Goal: Information Seeking & Learning: Learn about a topic

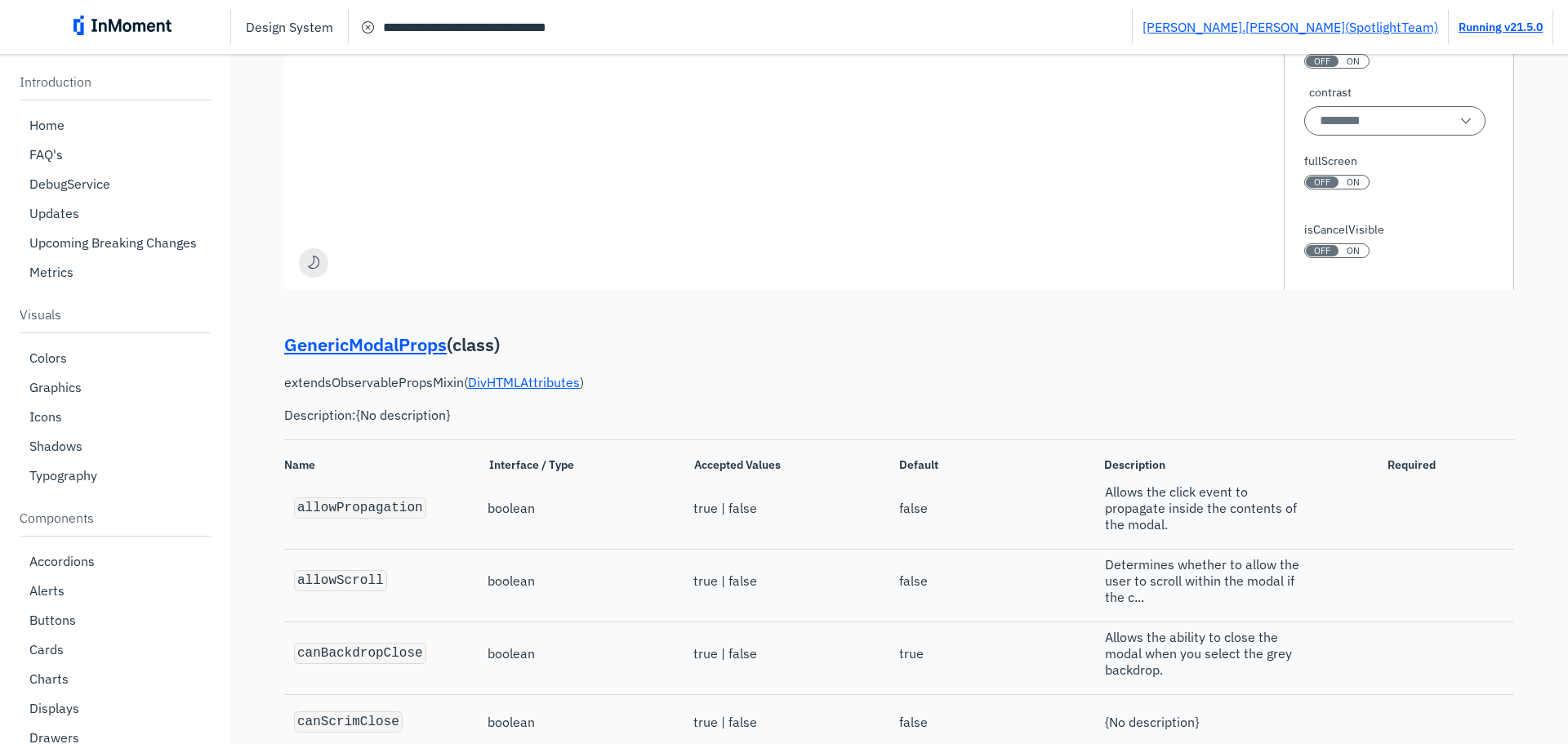
scroll to position [1140, 0]
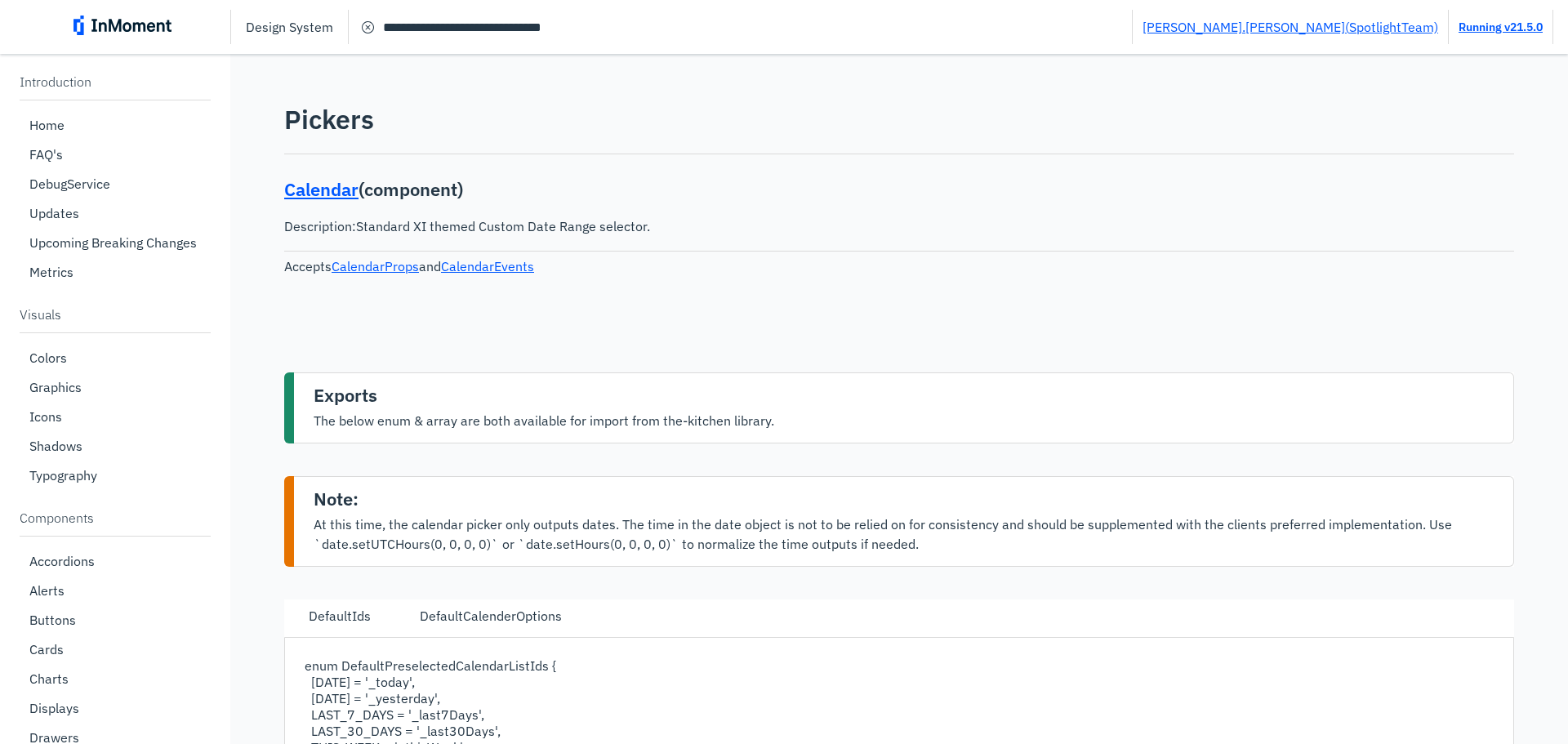
scroll to position [28941, 0]
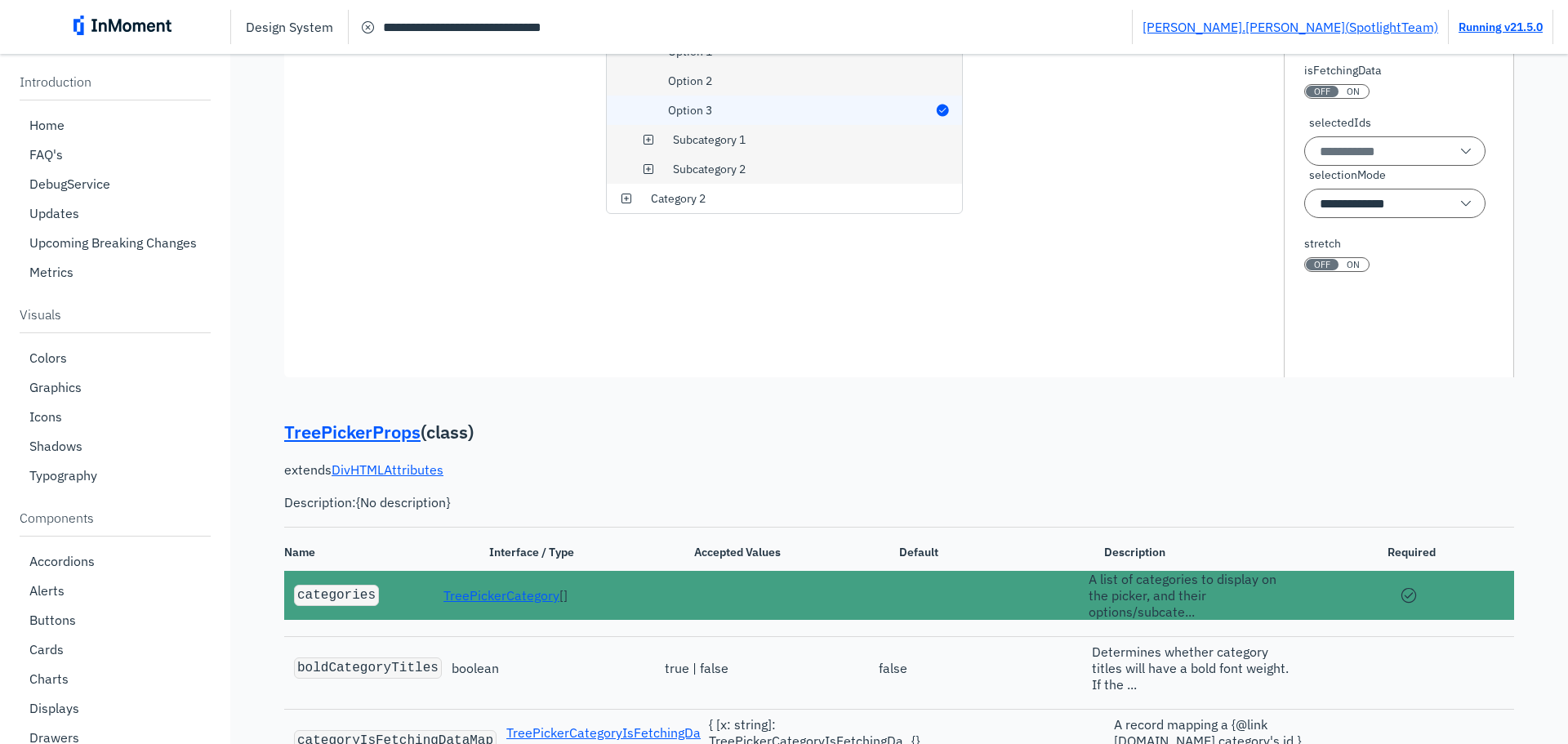
click at [1339, 271] on div "ON" at bounding box center [1354, 265] width 29 height 11
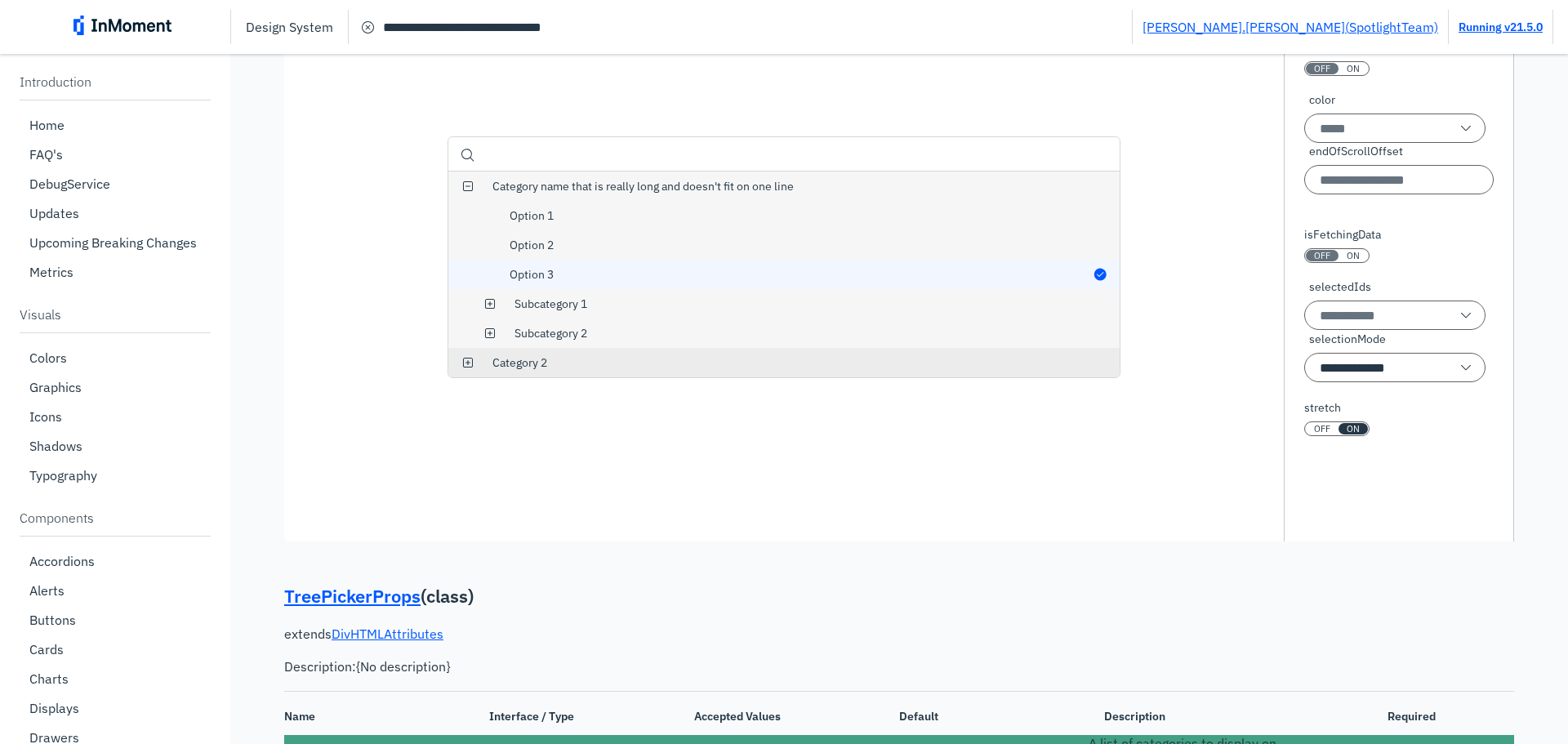
scroll to position [28777, 0]
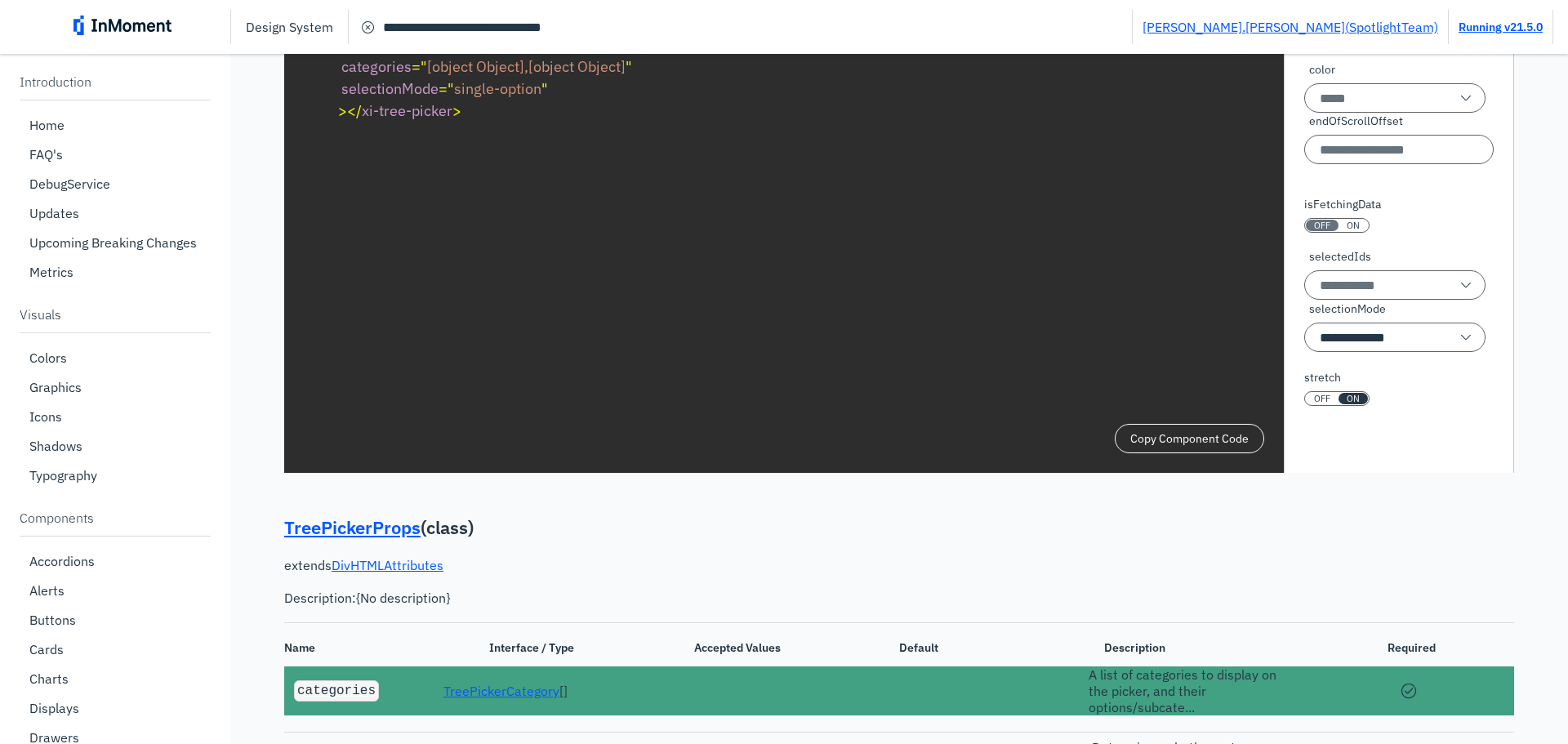
click at [560, 137] on pre "< xi-tree-picker categories = " [object Object],[object Object] " selectionMode…" at bounding box center [899, 78] width 1152 height 118
click at [546, 76] on span "= " [object Object],[object Object] "" at bounding box center [522, 66] width 221 height 19
click at [876, 386] on div "**********" at bounding box center [899, 222] width 1230 height 500
click at [1421, 352] on input "**********" at bounding box center [1396, 338] width 181 height 29
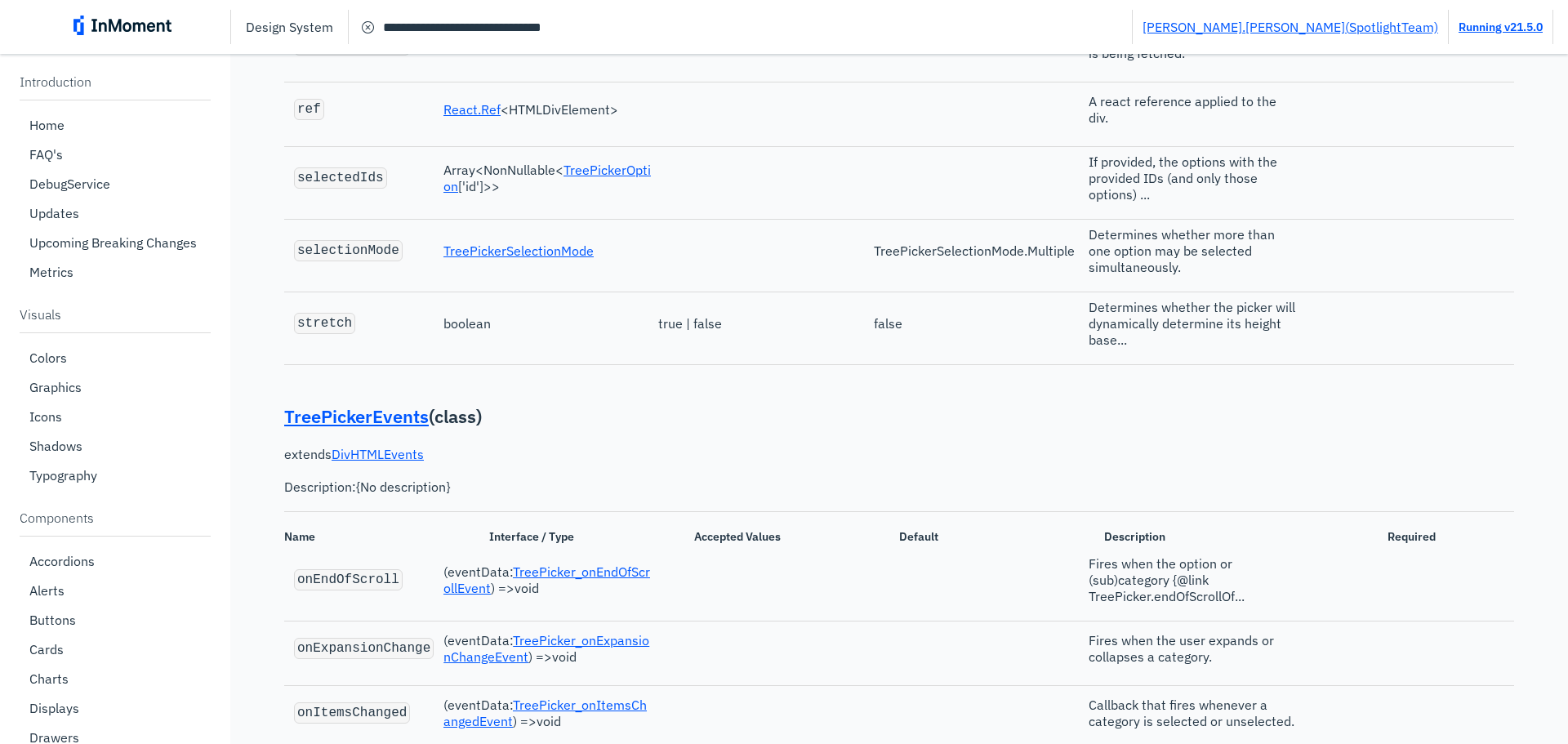
scroll to position [29758, 0]
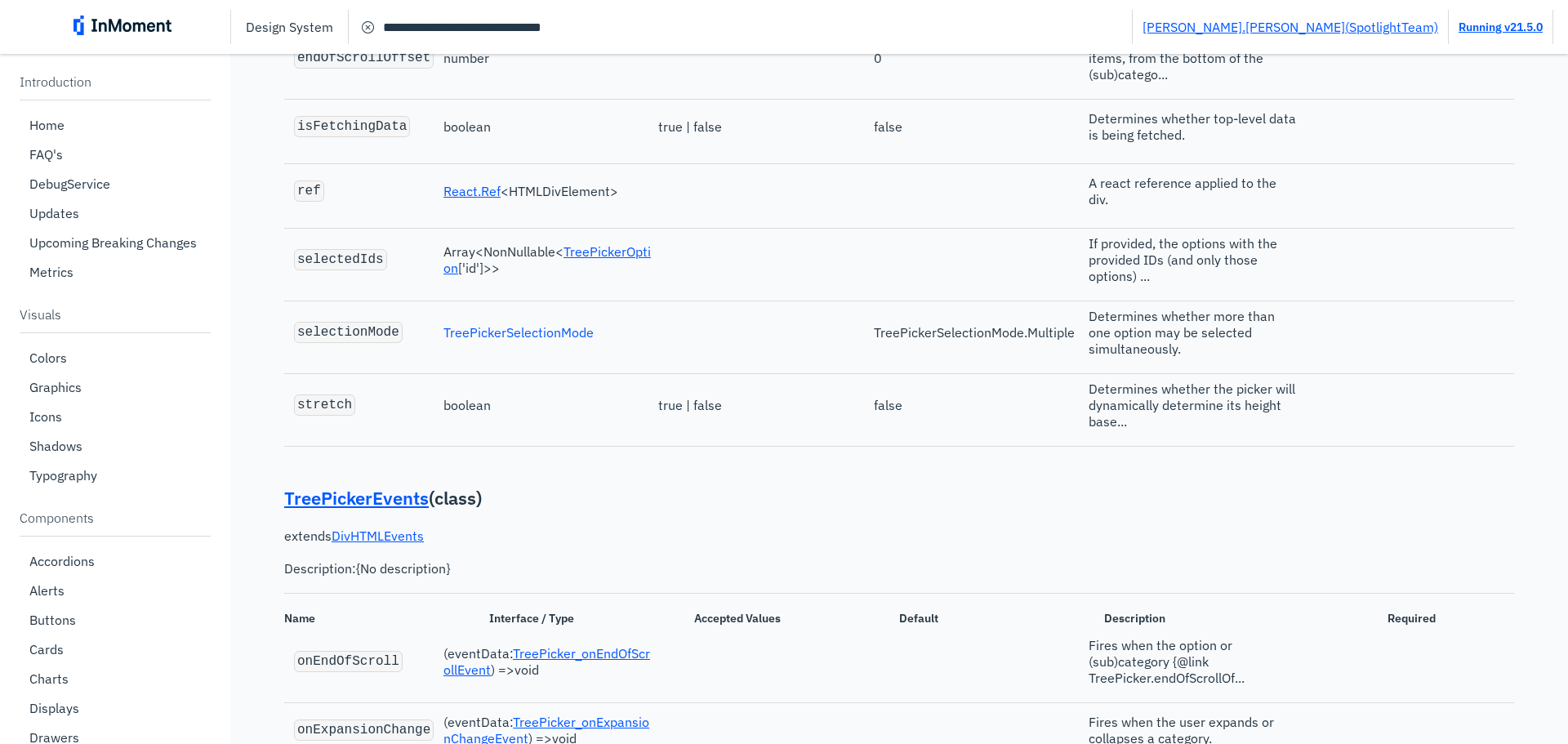
click at [558, 341] on link "TreePickerSelectionMode" at bounding box center [519, 333] width 150 height 16
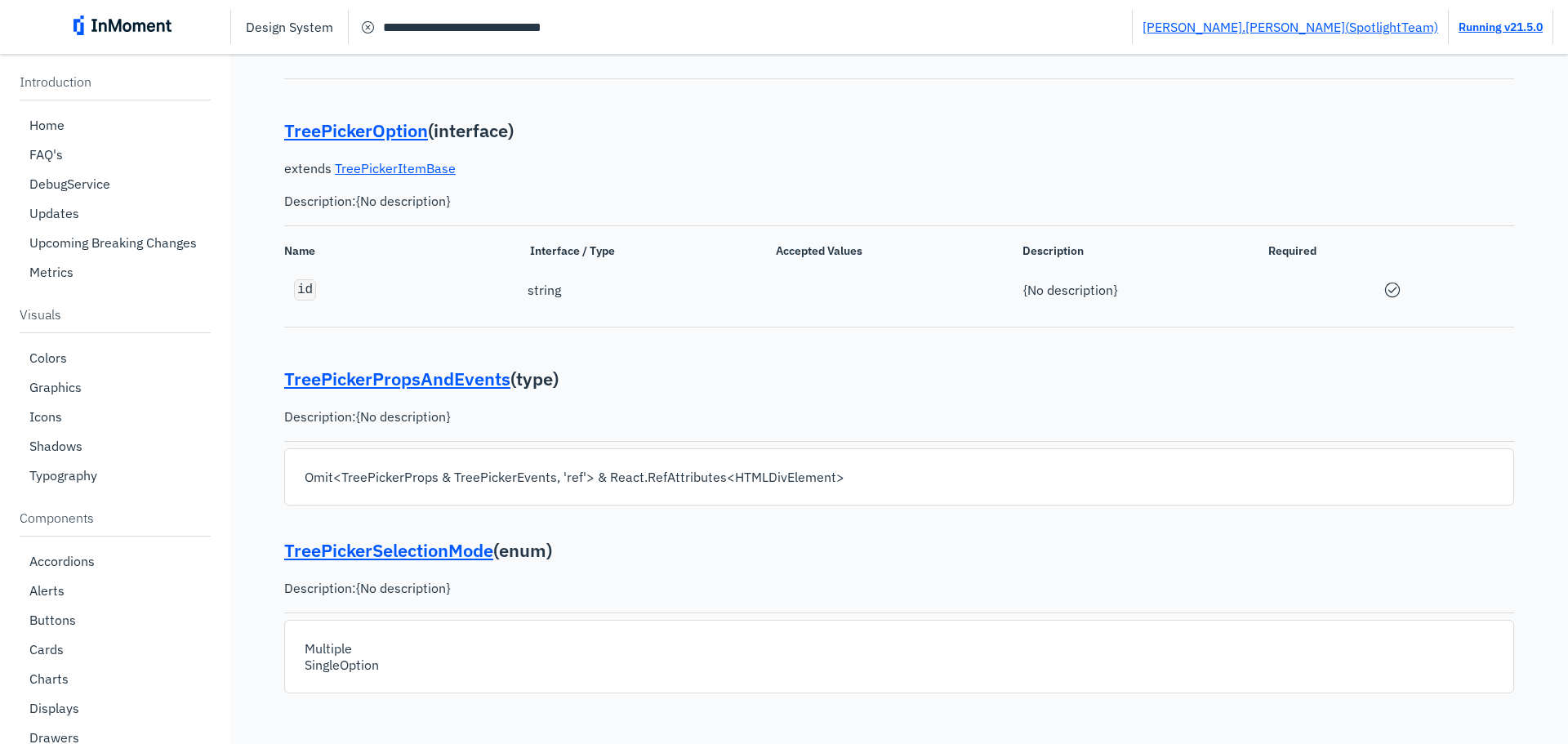
scroll to position [33073, 0]
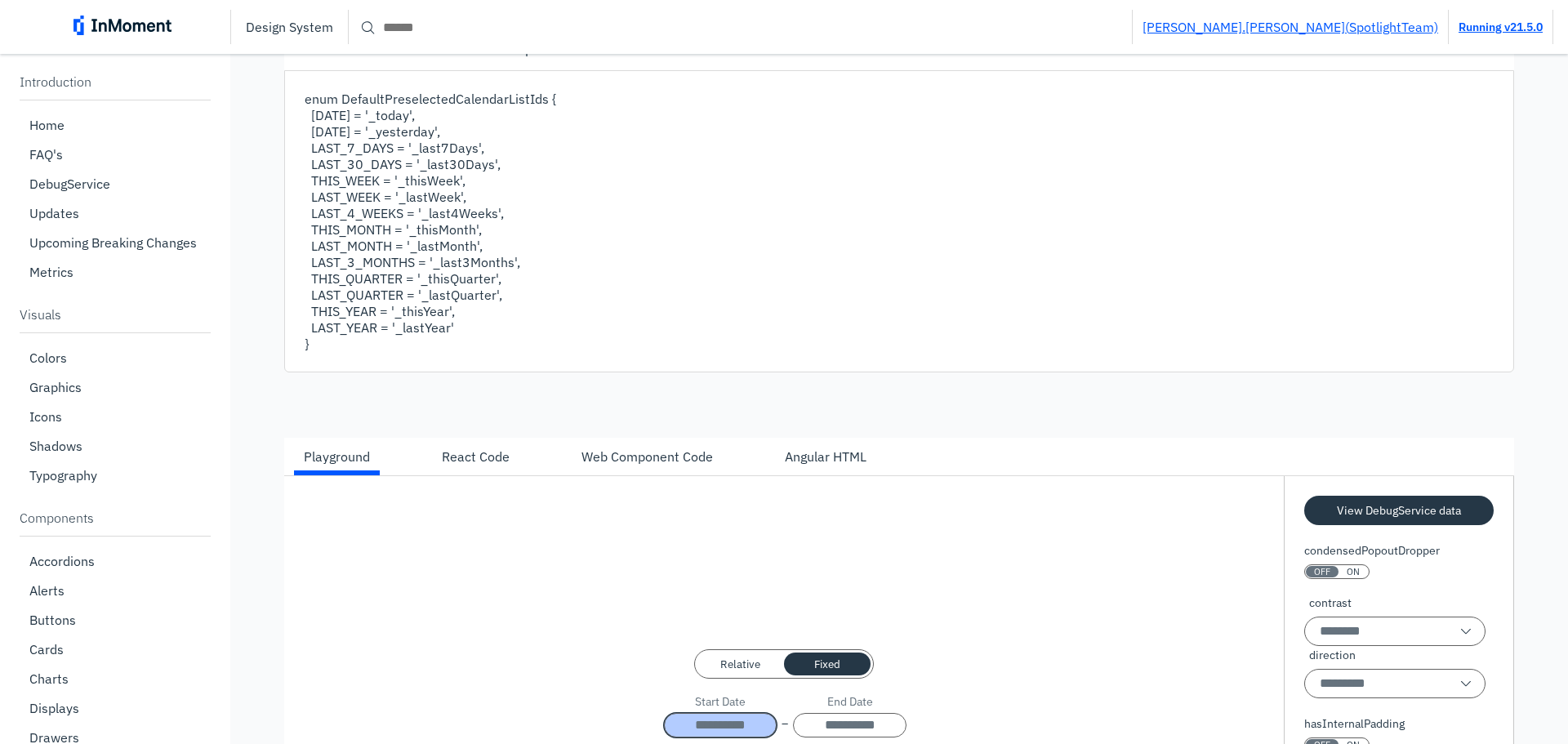
scroll to position [490, 0]
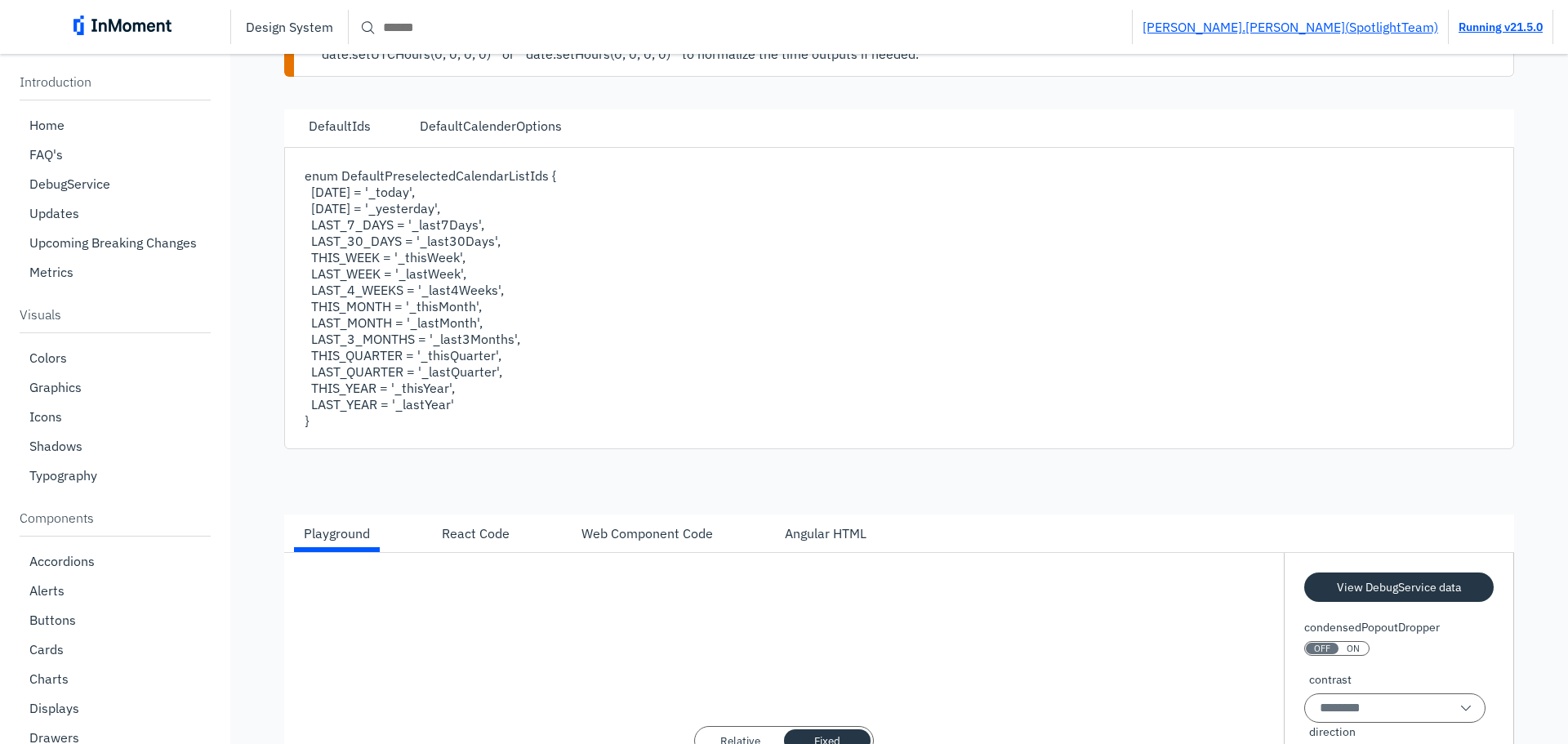
click at [824, 19] on input "Search" at bounding box center [741, 27] width 783 height 29
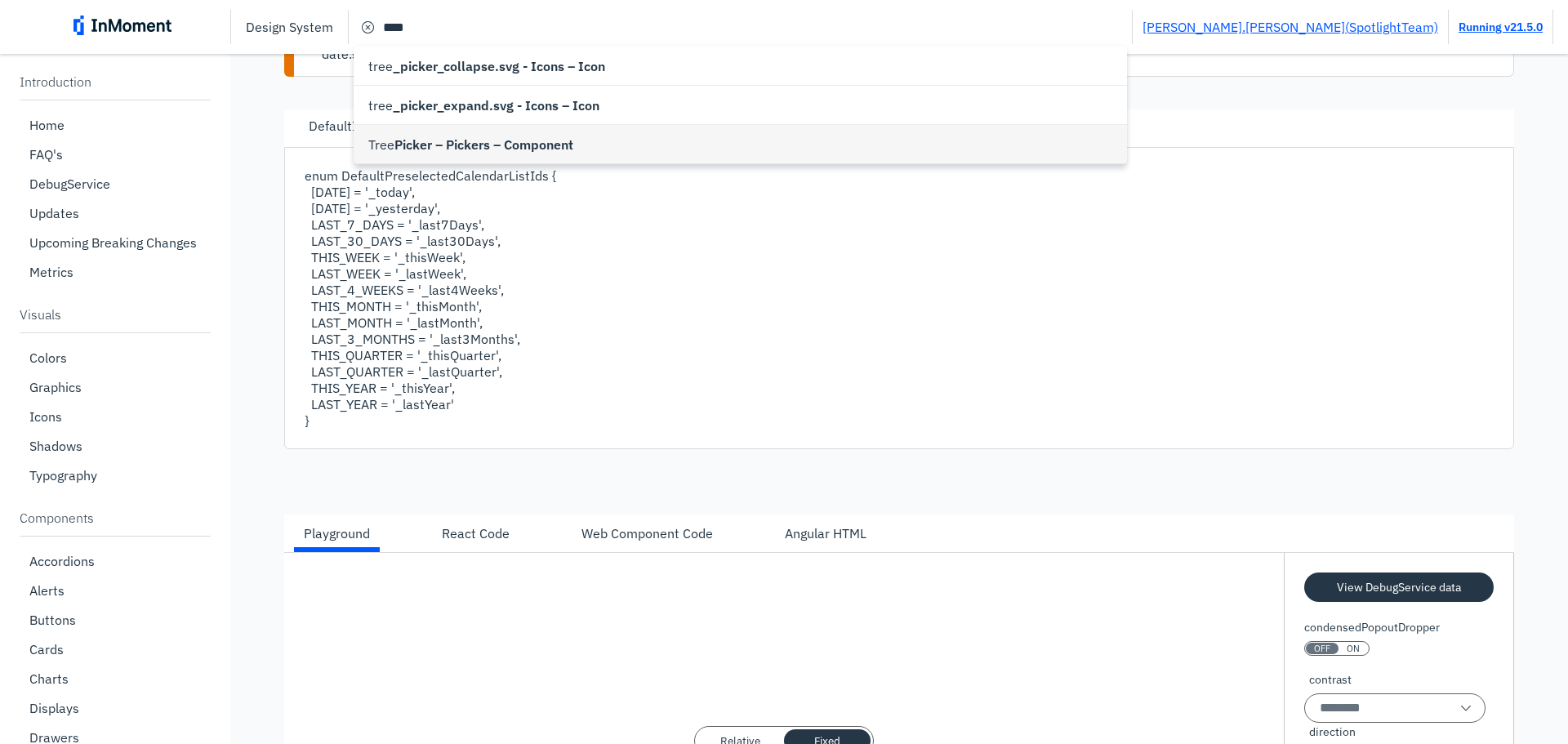
type input "**********"
click at [444, 147] on span "Picker – Pickers – Component" at bounding box center [484, 145] width 179 height 20
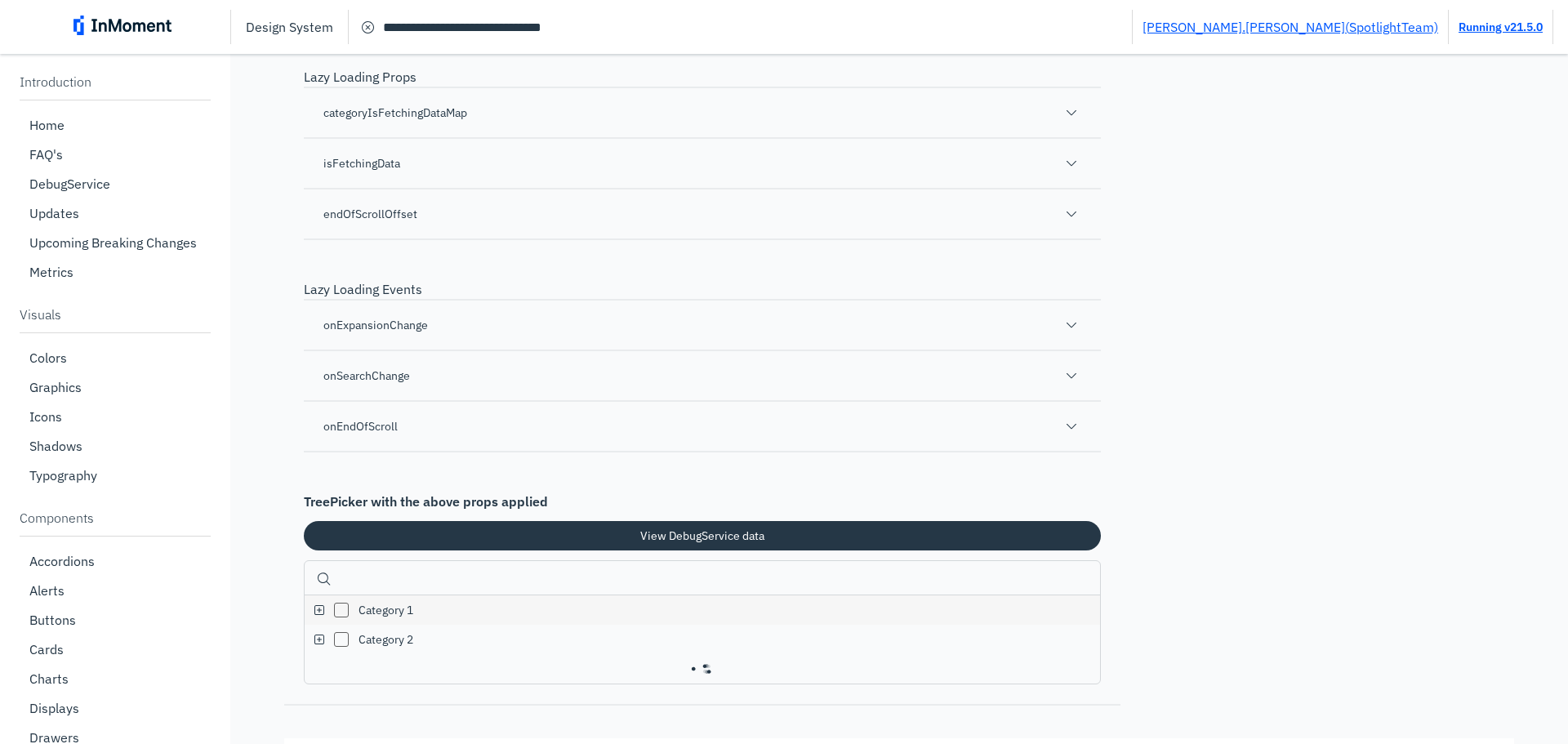
scroll to position [28030, 0]
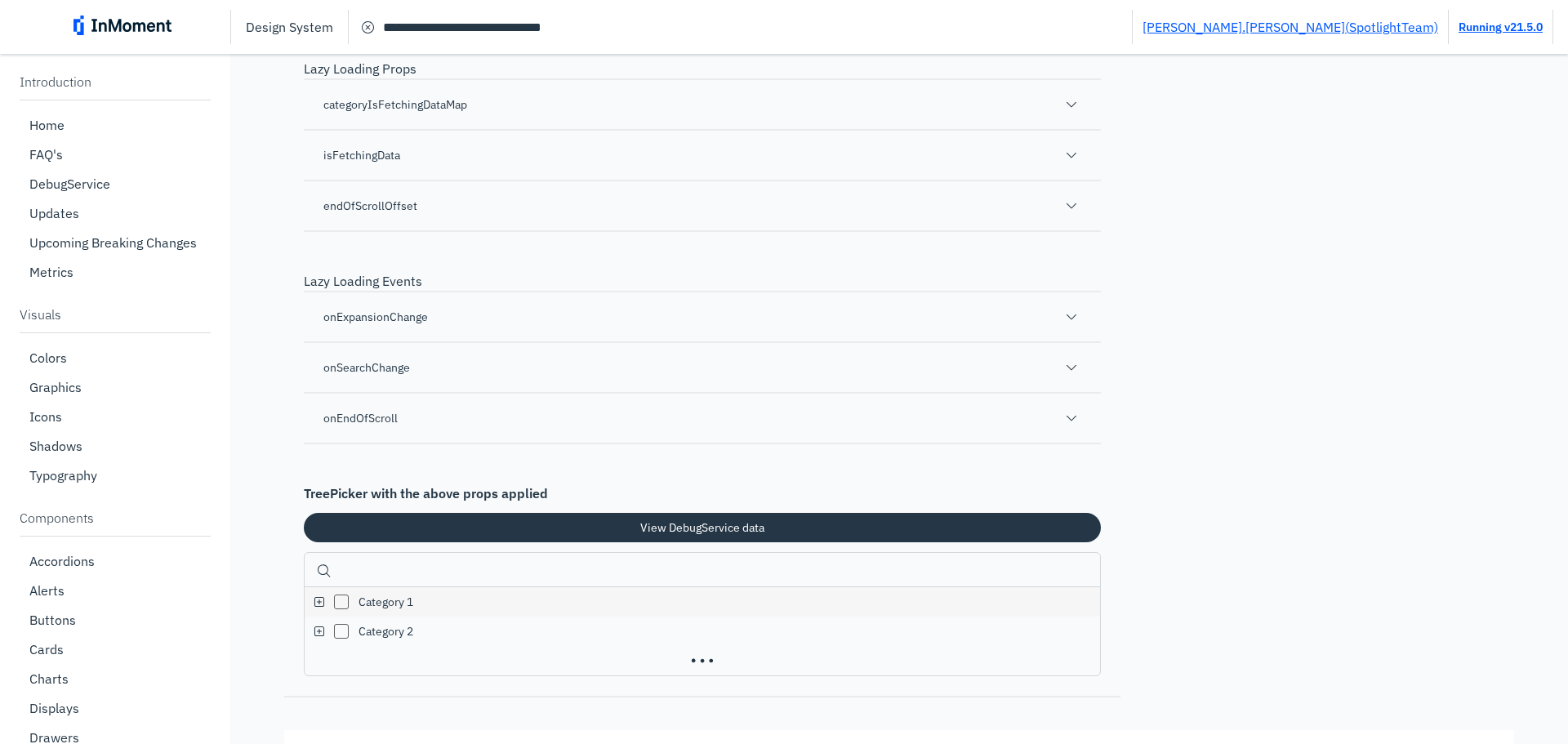
click at [531, 129] on div "categoryIsFetchingDataMap" at bounding box center [702, 104] width 797 height 51
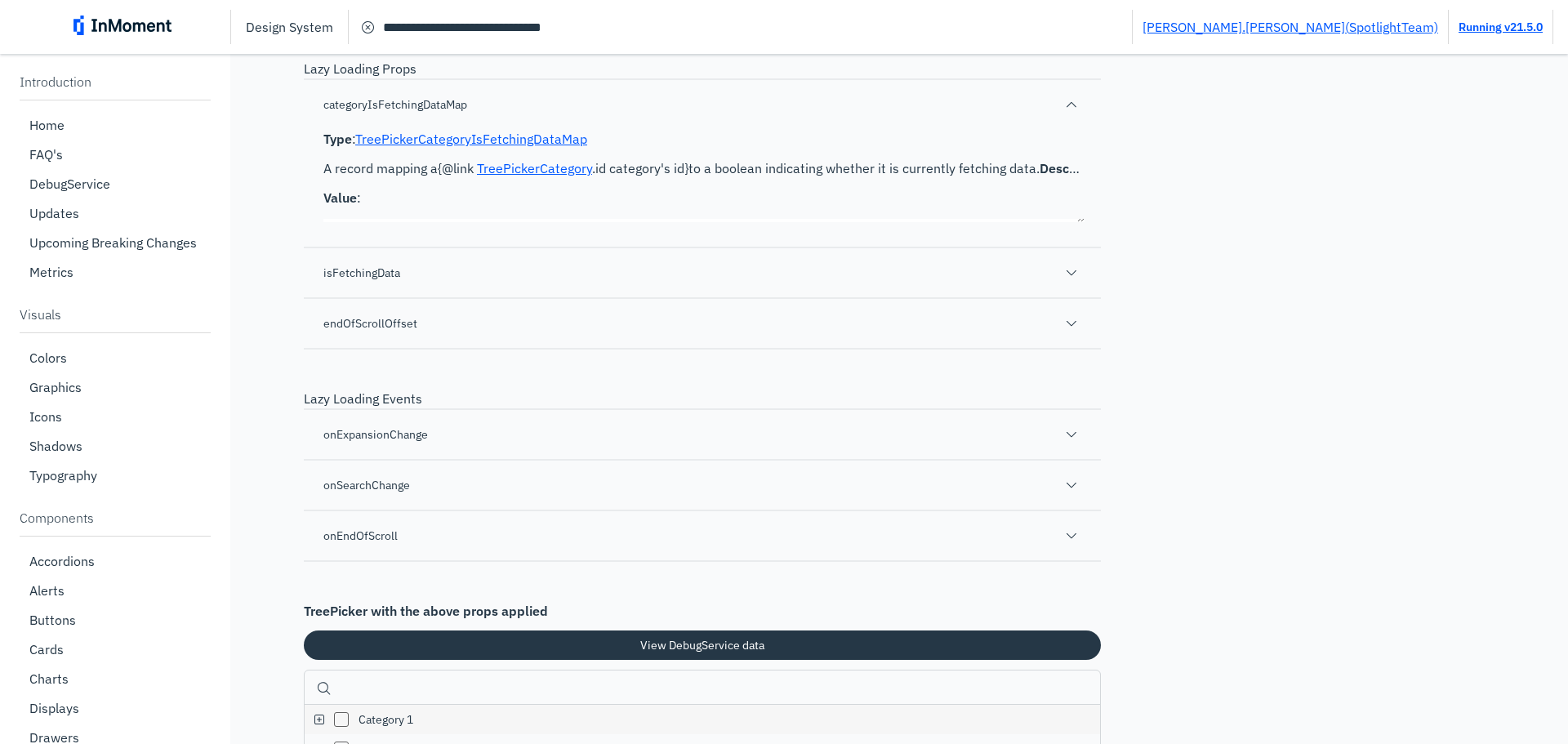
click at [510, 129] on div "categoryIsFetchingDataMap" at bounding box center [702, 104] width 797 height 51
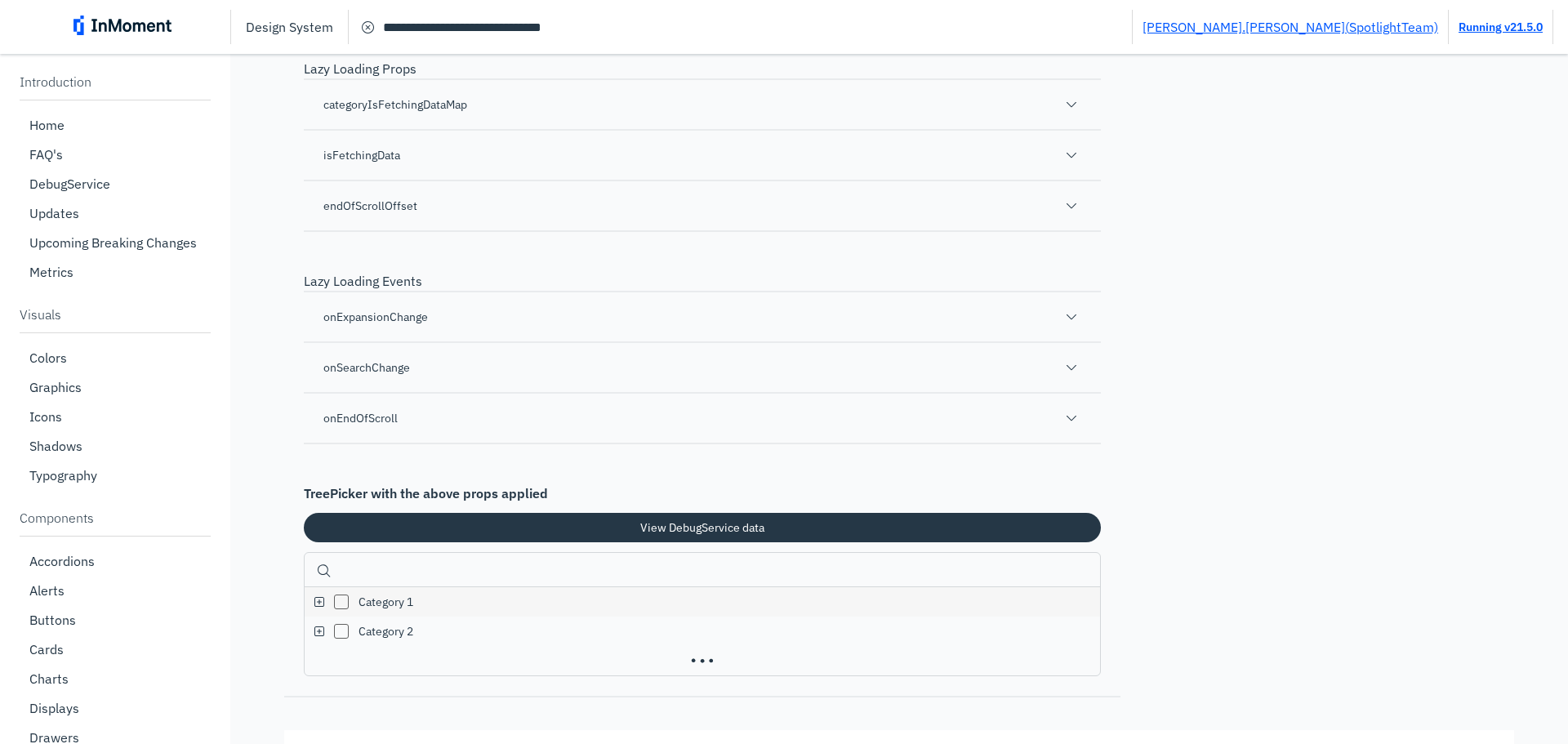
click at [480, 180] on div "isFetchingData" at bounding box center [702, 155] width 797 height 51
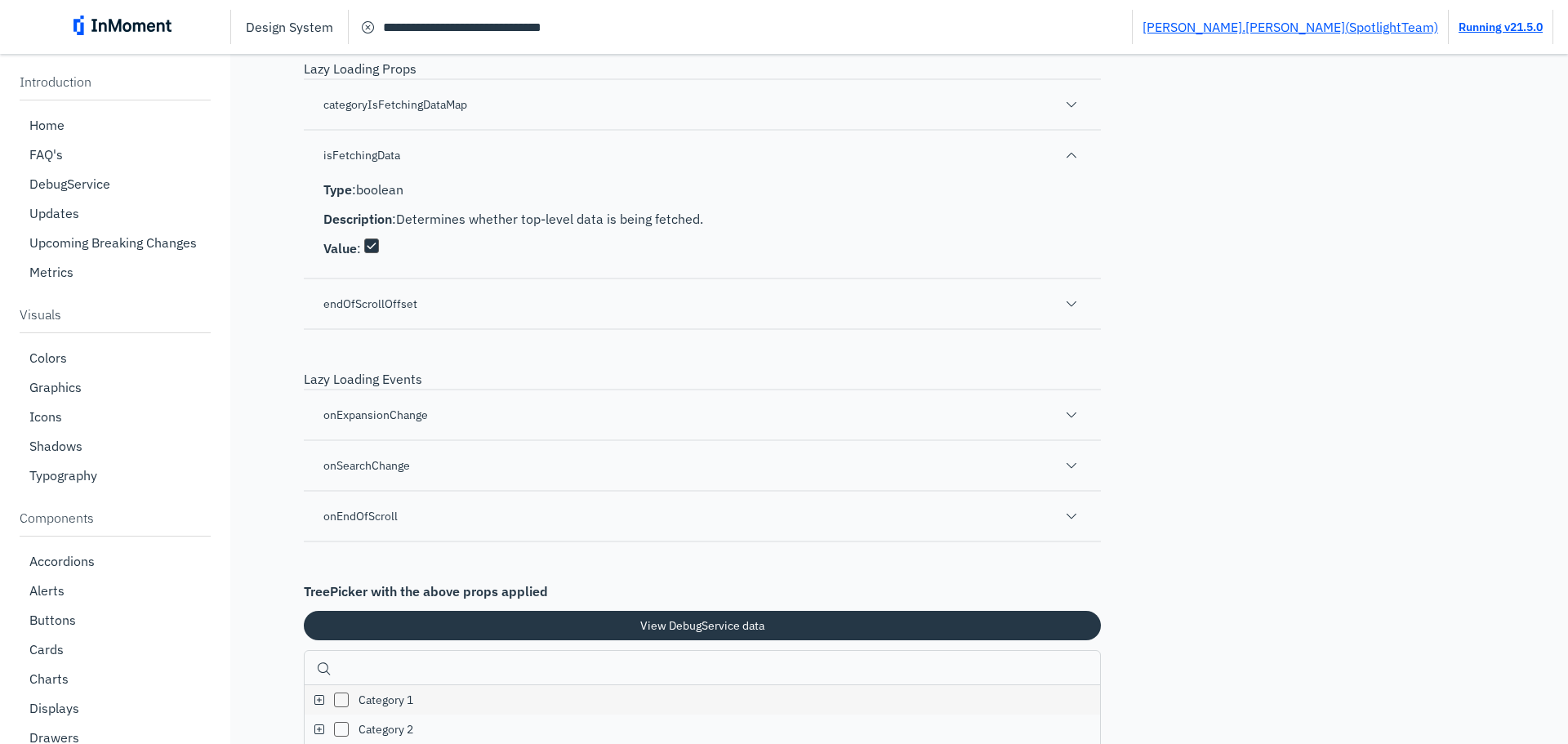
click at [480, 180] on div "isFetchingData" at bounding box center [702, 155] width 797 height 51
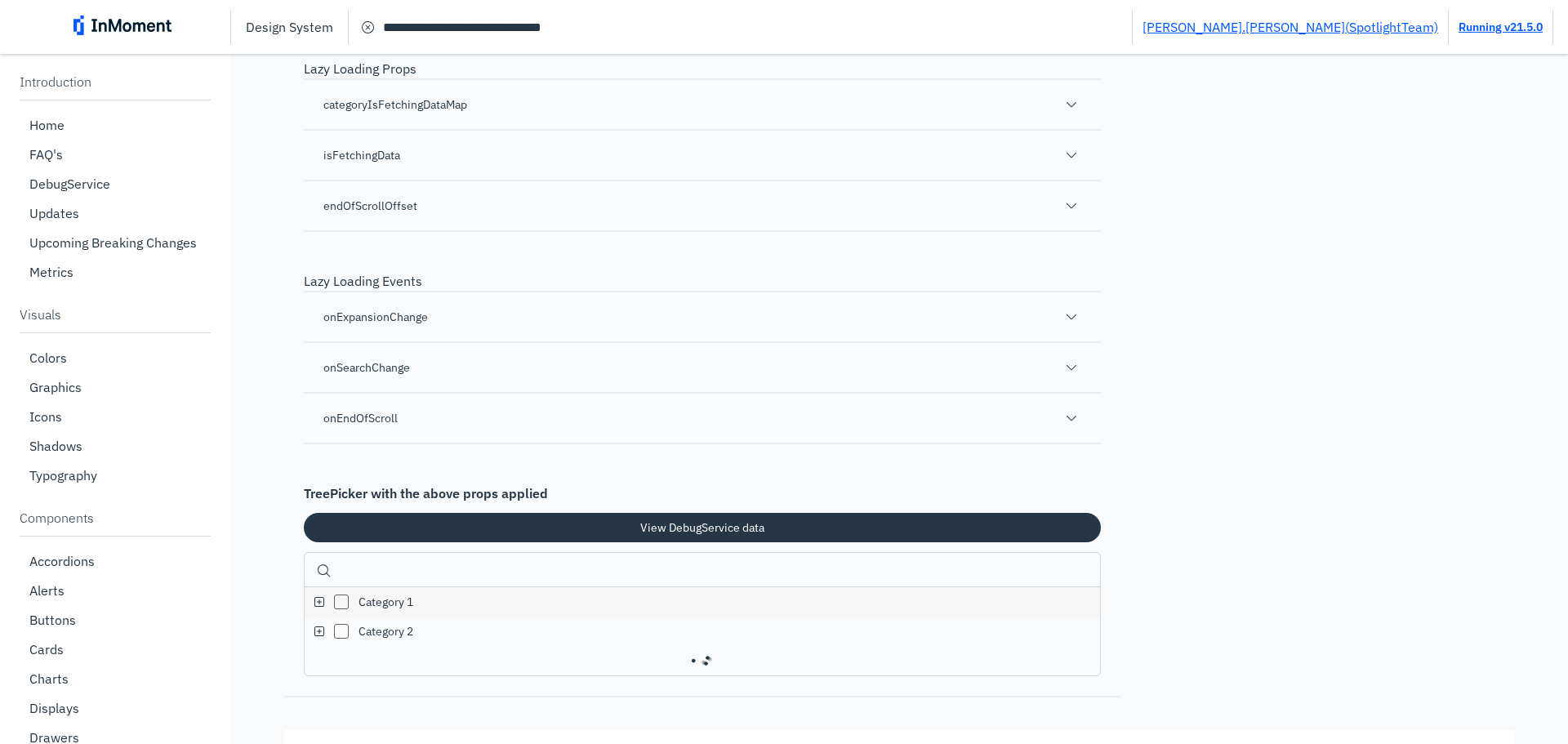
click at [462, 231] on div "endOfScrollOffset" at bounding box center [702, 205] width 797 height 51
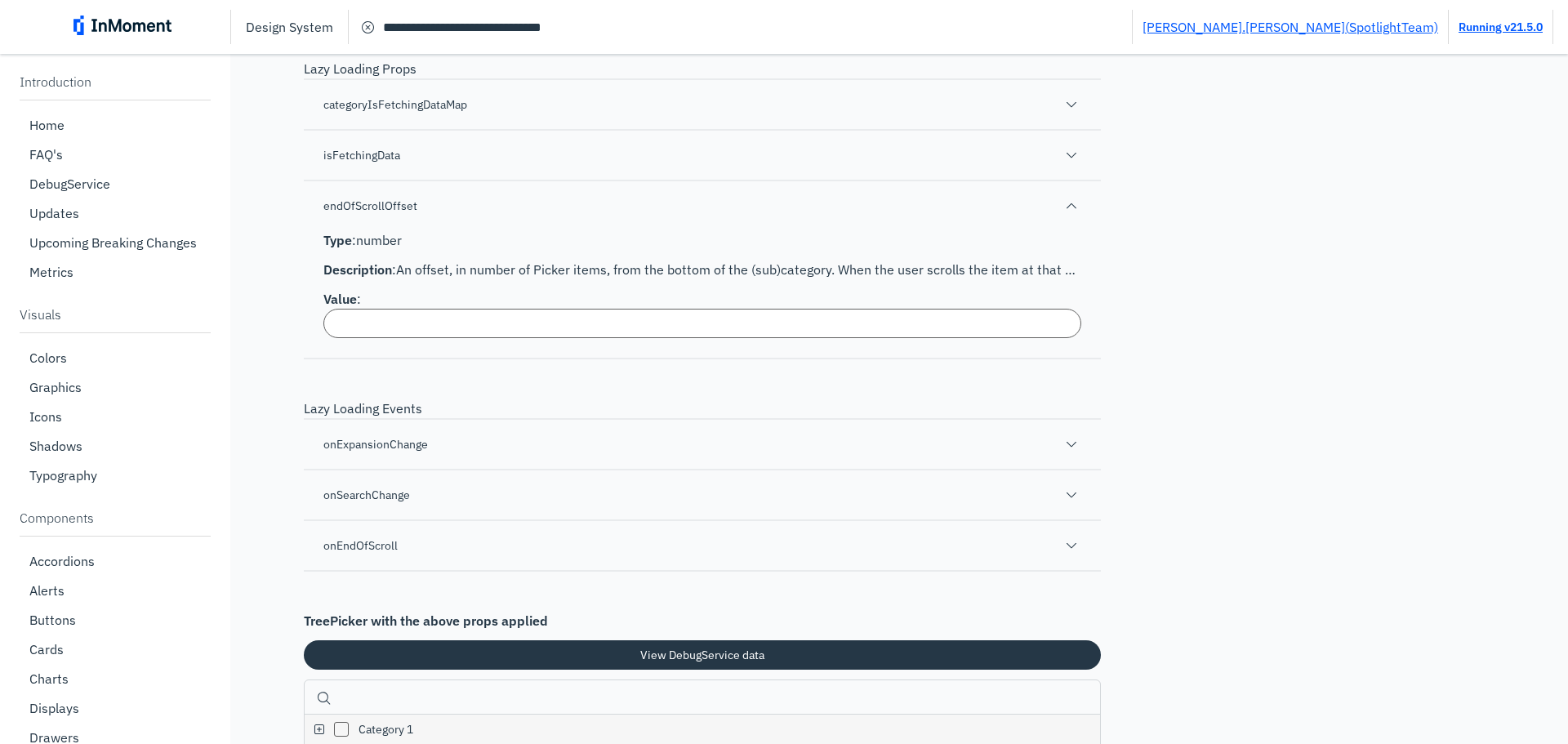
click at [461, 231] on div "endOfScrollOffset" at bounding box center [702, 205] width 797 height 51
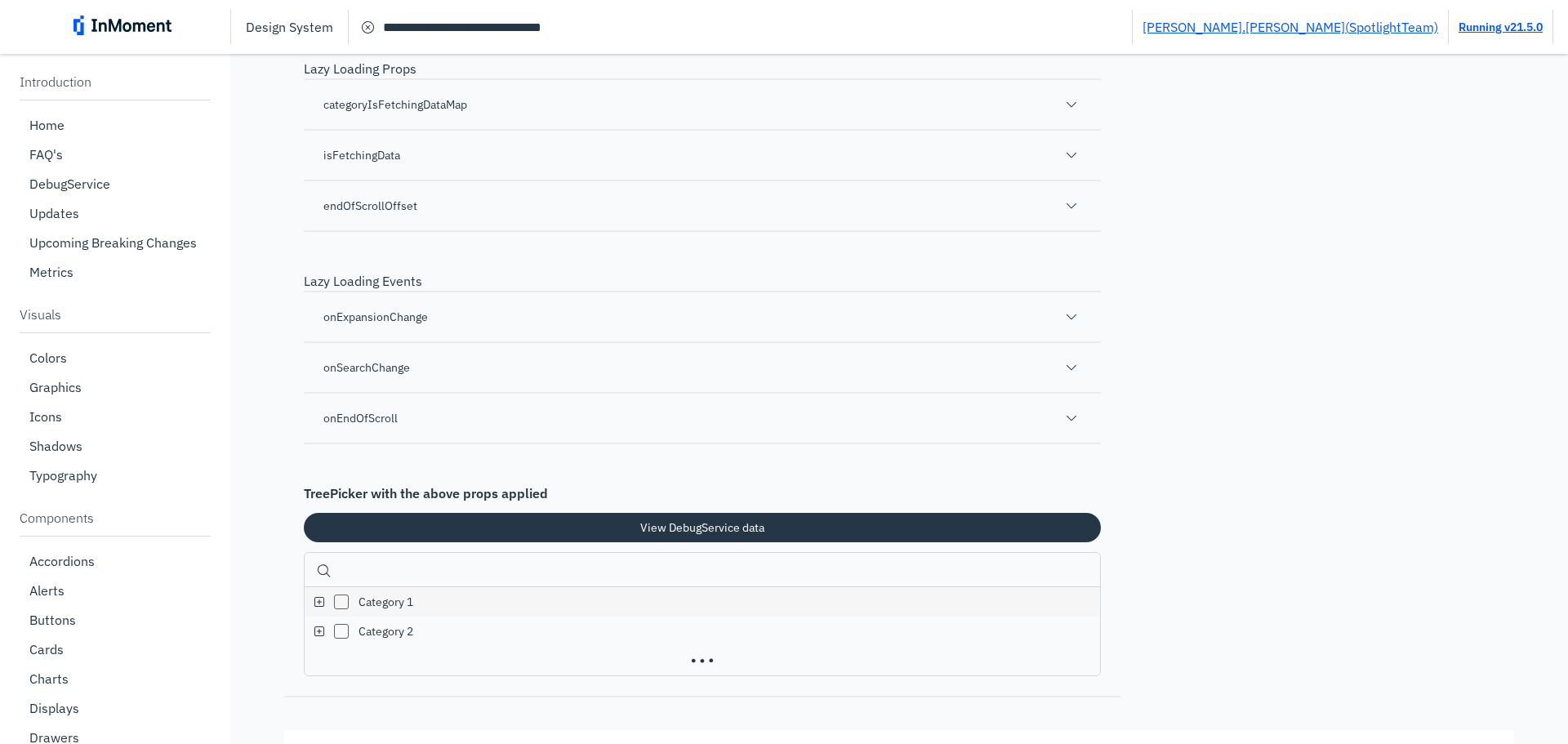
scroll to position [27786, 0]
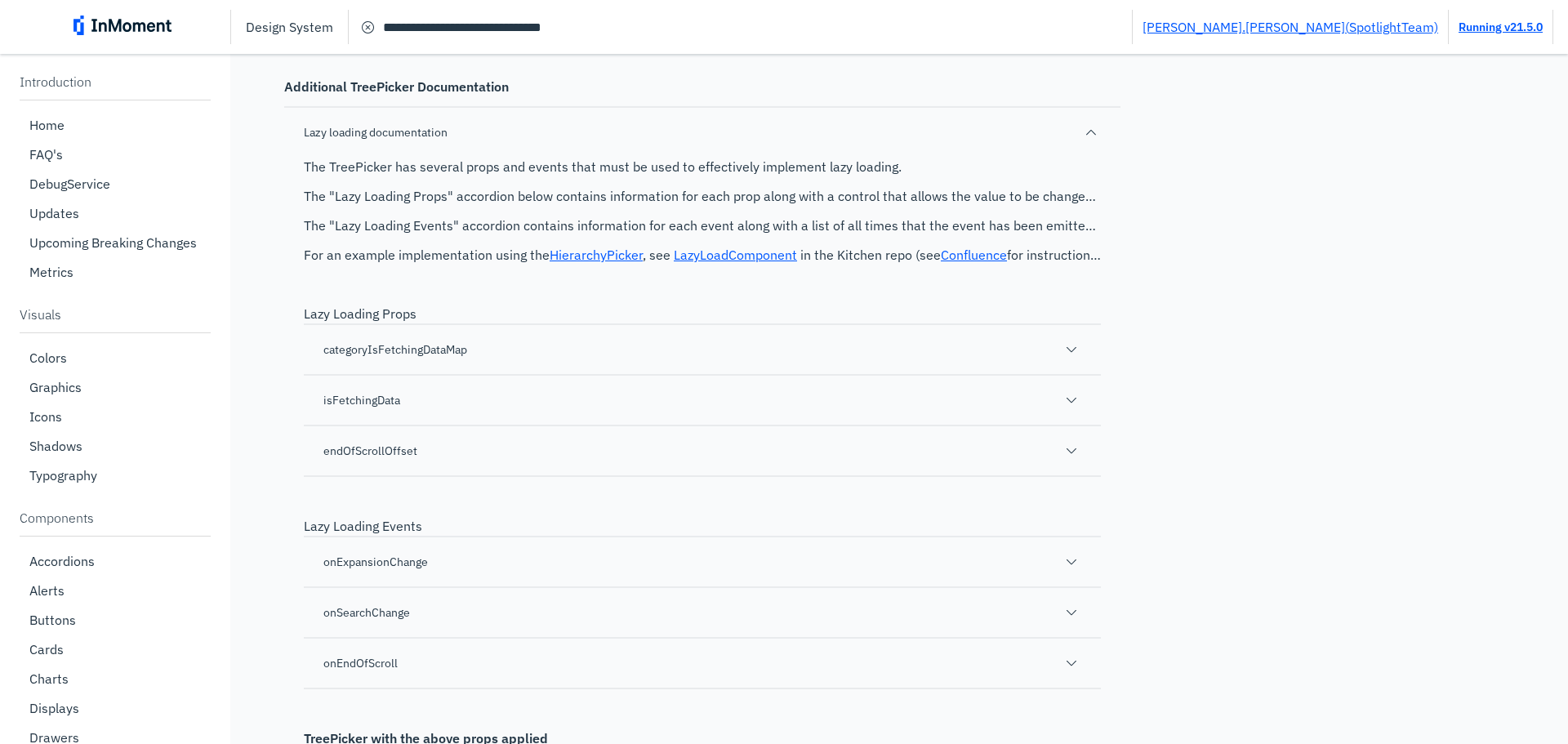
click at [574, 374] on div "categoryIsFetchingDataMap" at bounding box center [702, 349] width 797 height 51
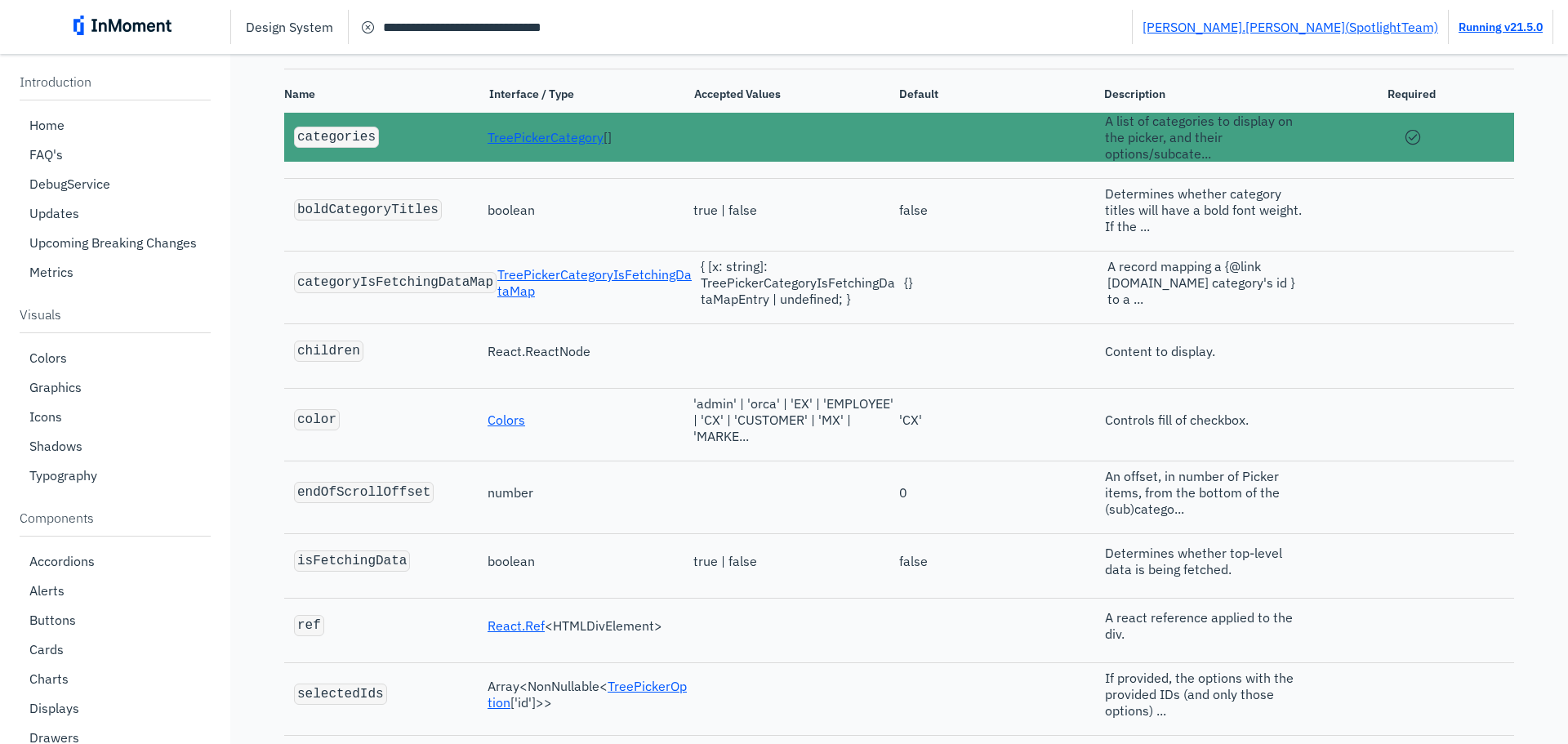
scroll to position [29501, 0]
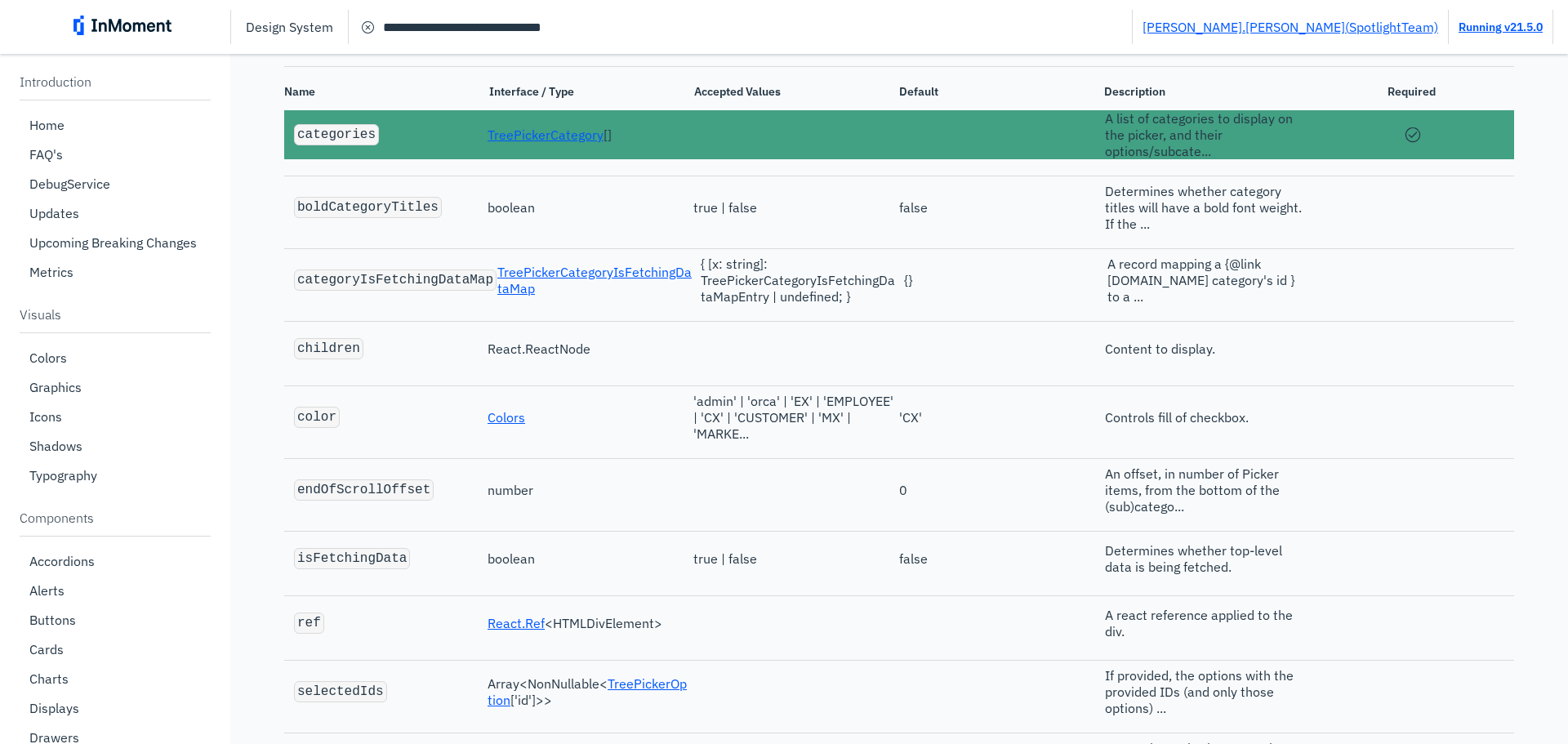
drag, startPoint x: 541, startPoint y: 545, endPoint x: 688, endPoint y: 520, distance: 149.1
click at [541, 143] on link "TreePickerCategory" at bounding box center [545, 135] width 116 height 16
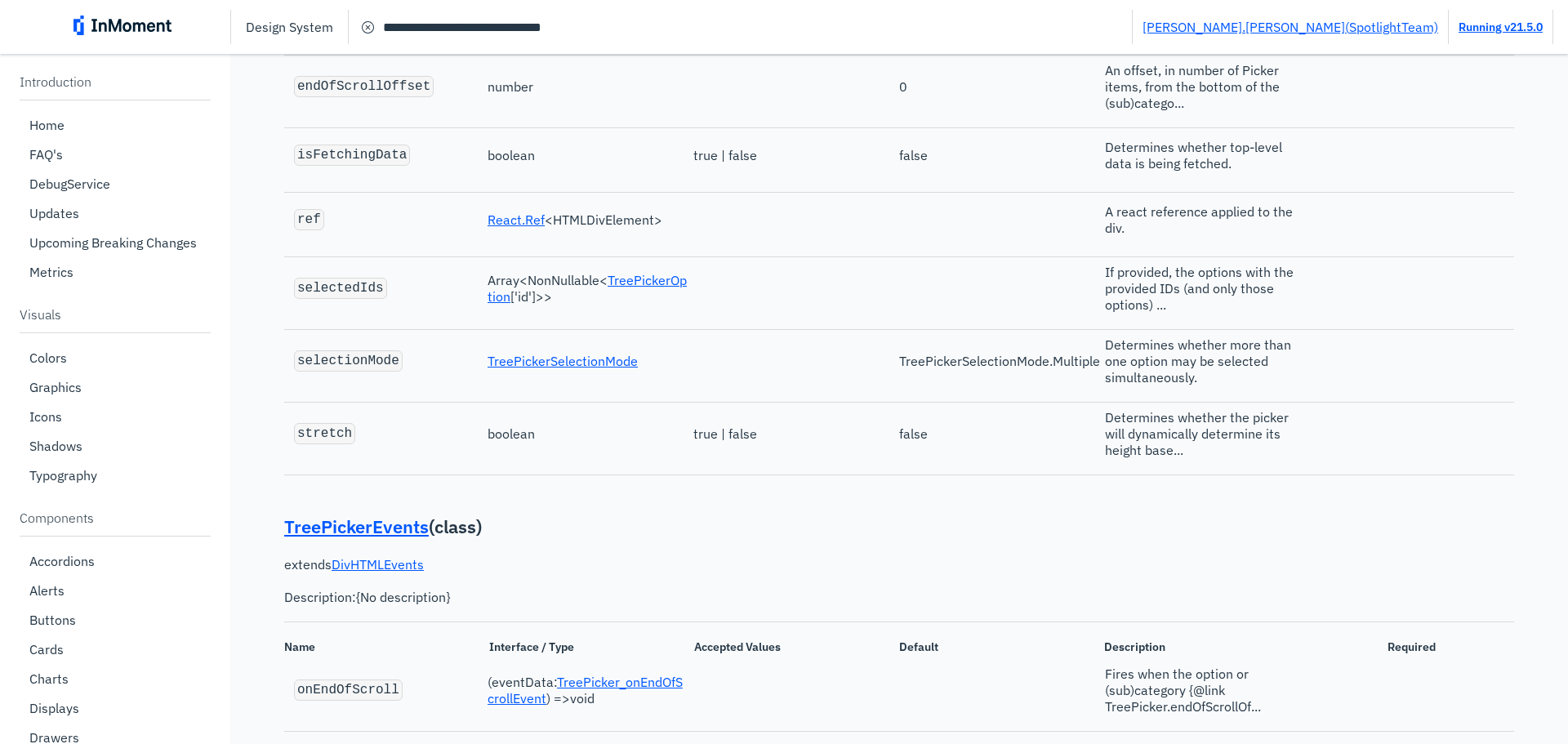
type input "****"
type input "**"
type input "***"
type input "**"
type input "***"
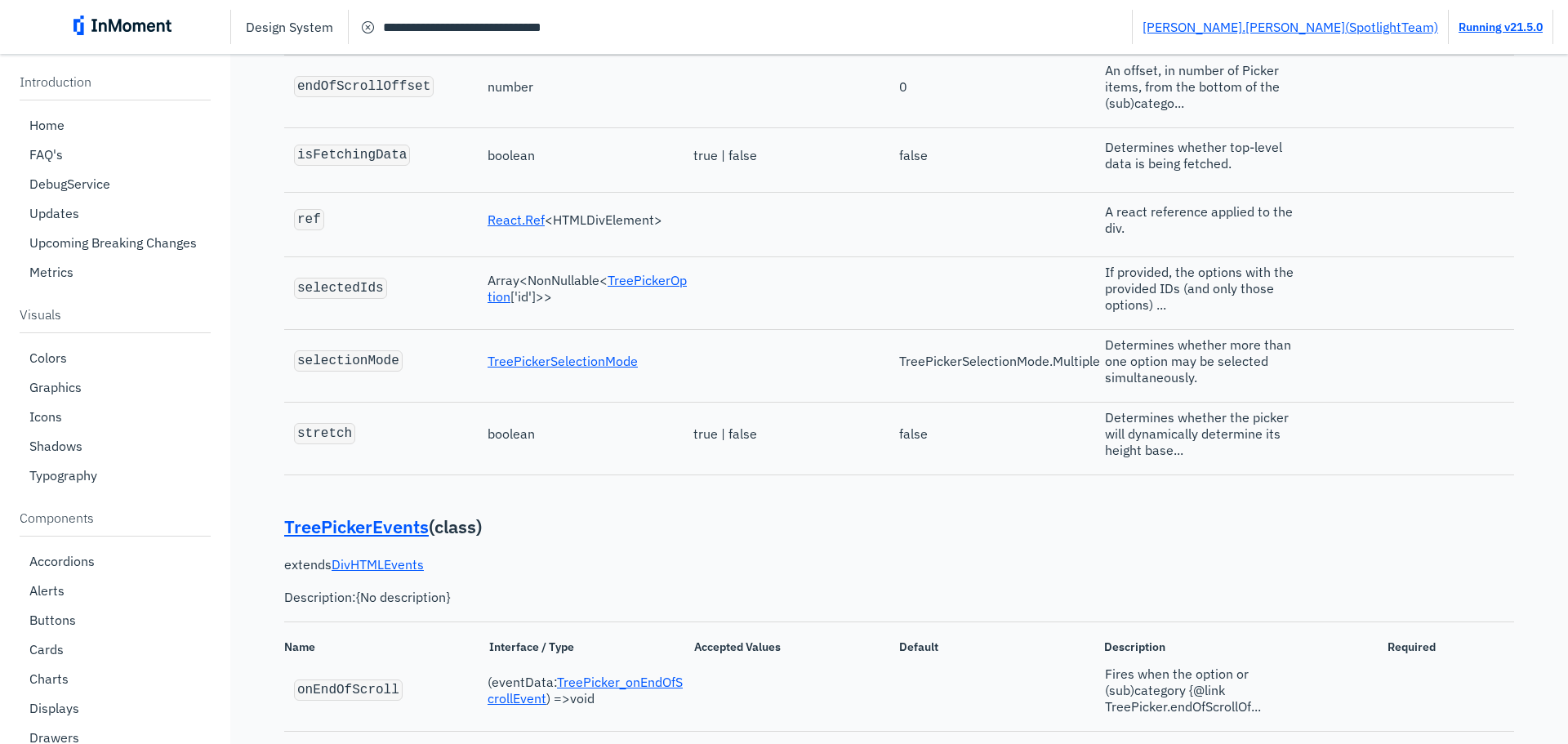
type input "**"
type input "******"
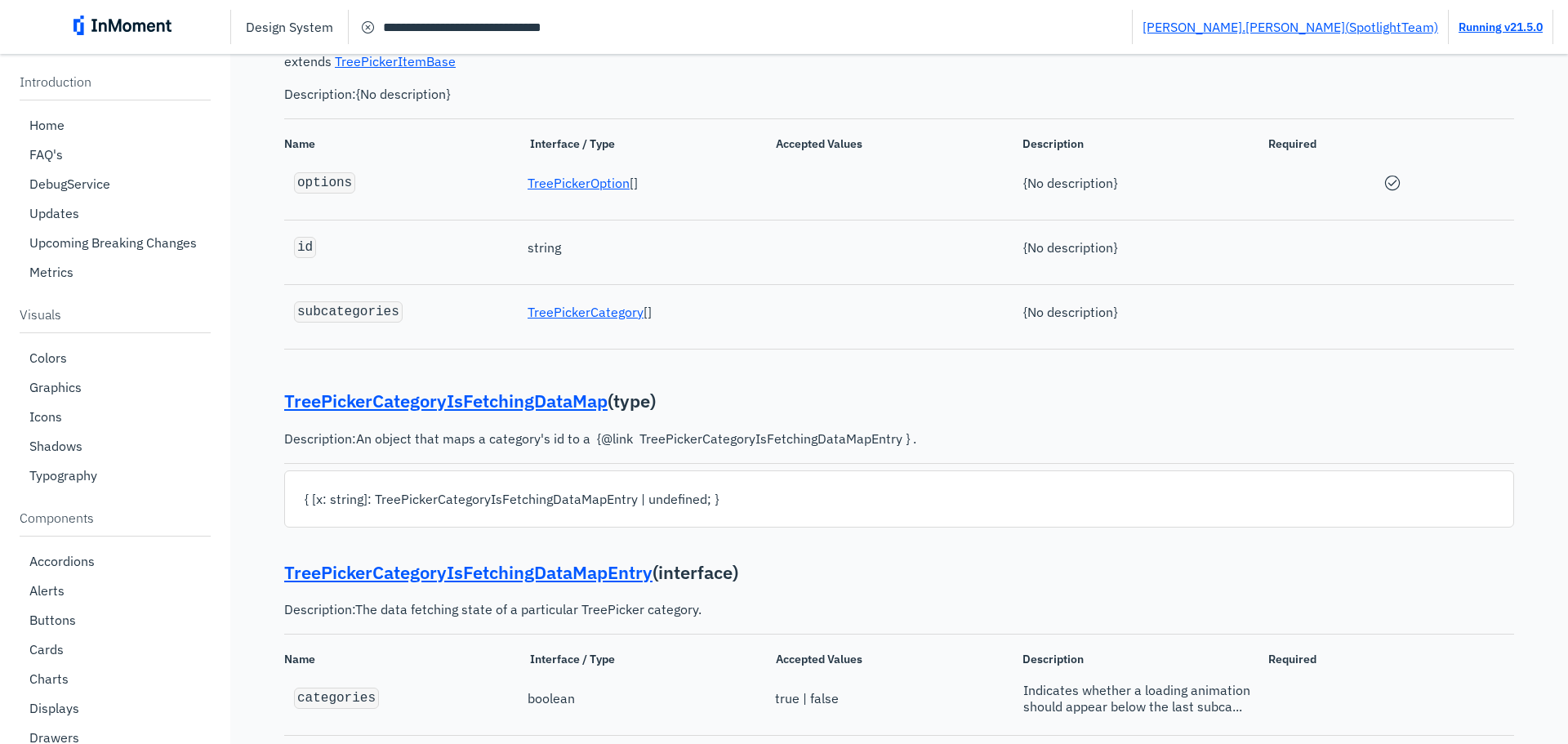
scroll to position [31984, 0]
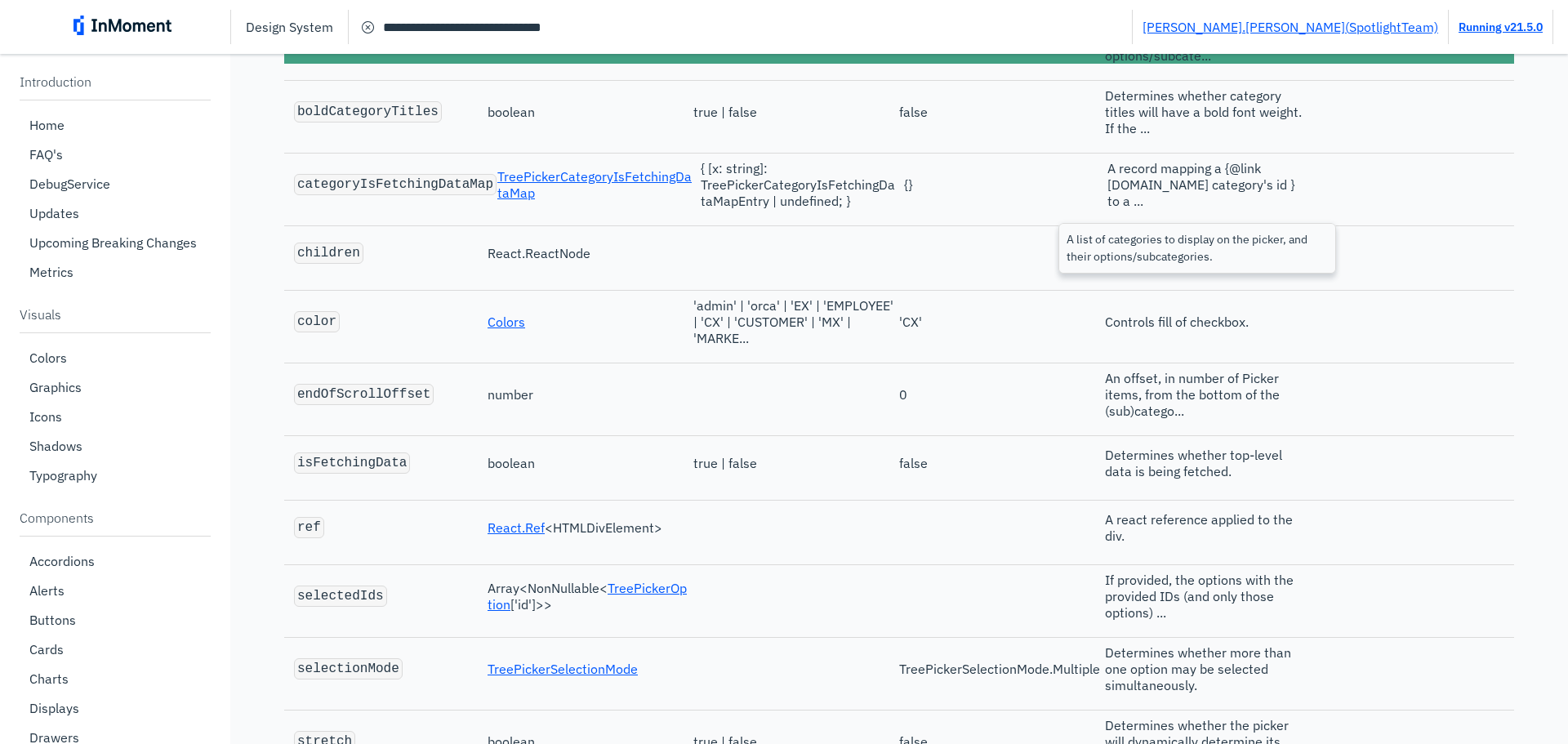
scroll to position [29968, 0]
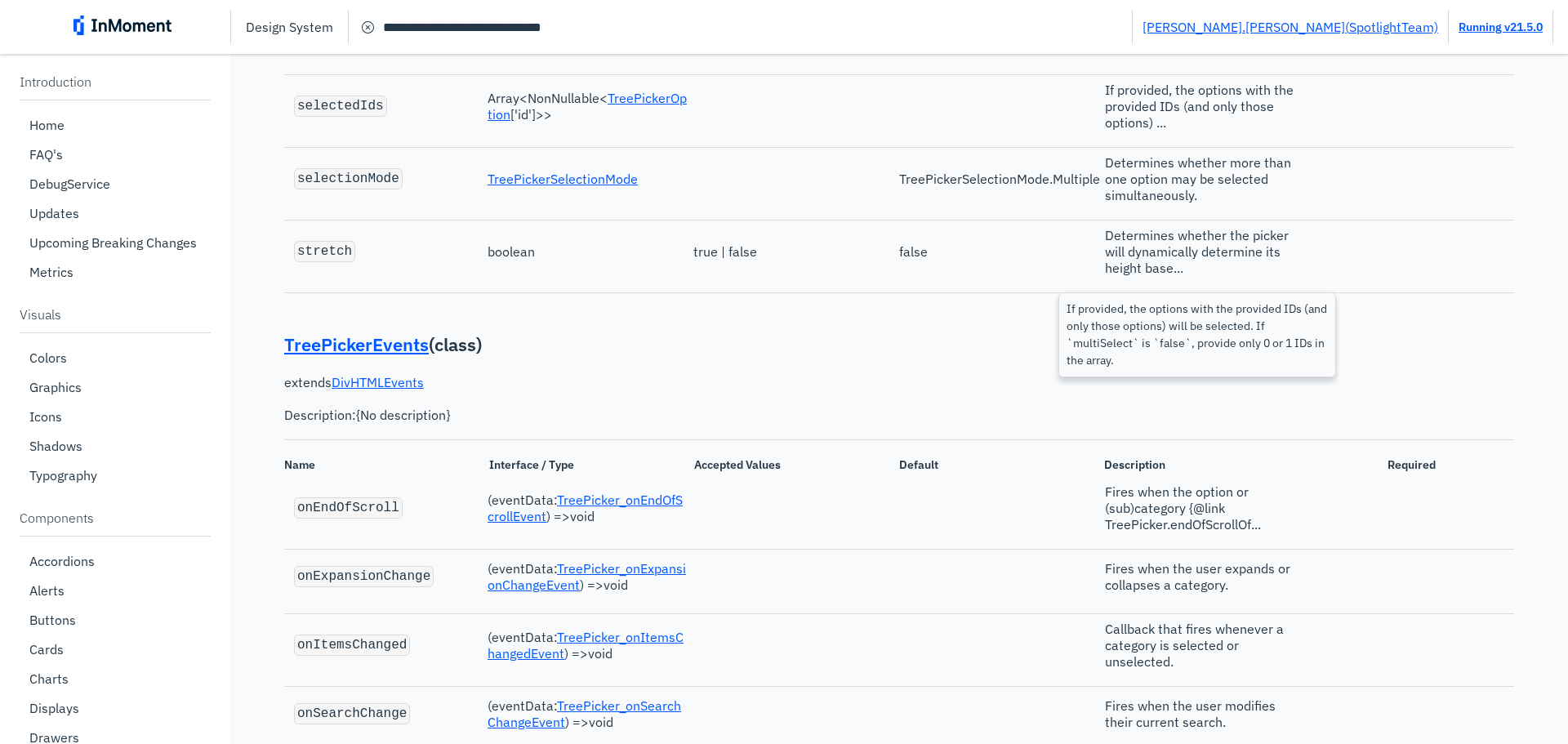
drag, startPoint x: 1191, startPoint y: 277, endPoint x: 730, endPoint y: 506, distance: 514.7
click at [730, 358] on p "TreePickerEvents ( class )" at bounding box center [899, 345] width 1230 height 25
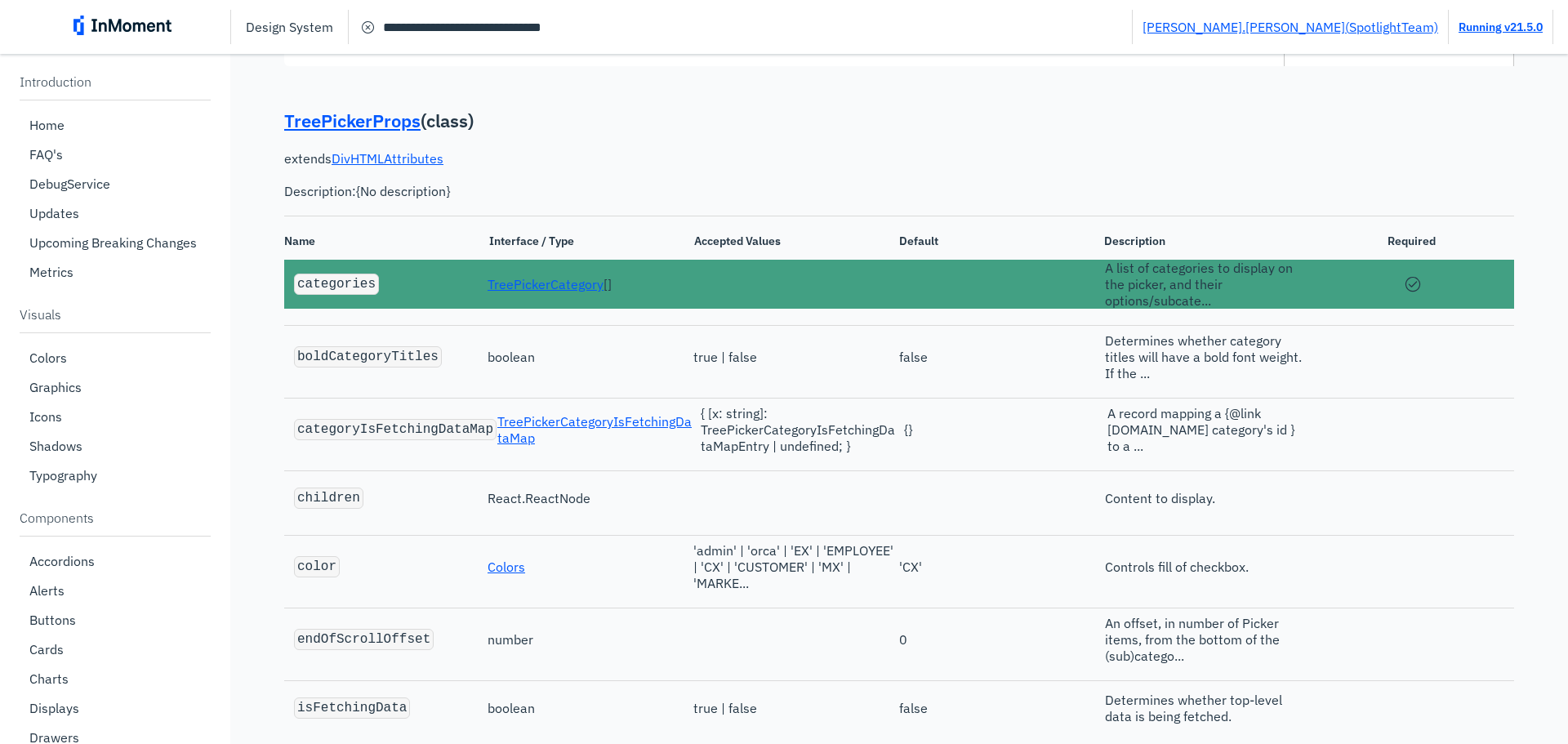
scroll to position [29152, 0]
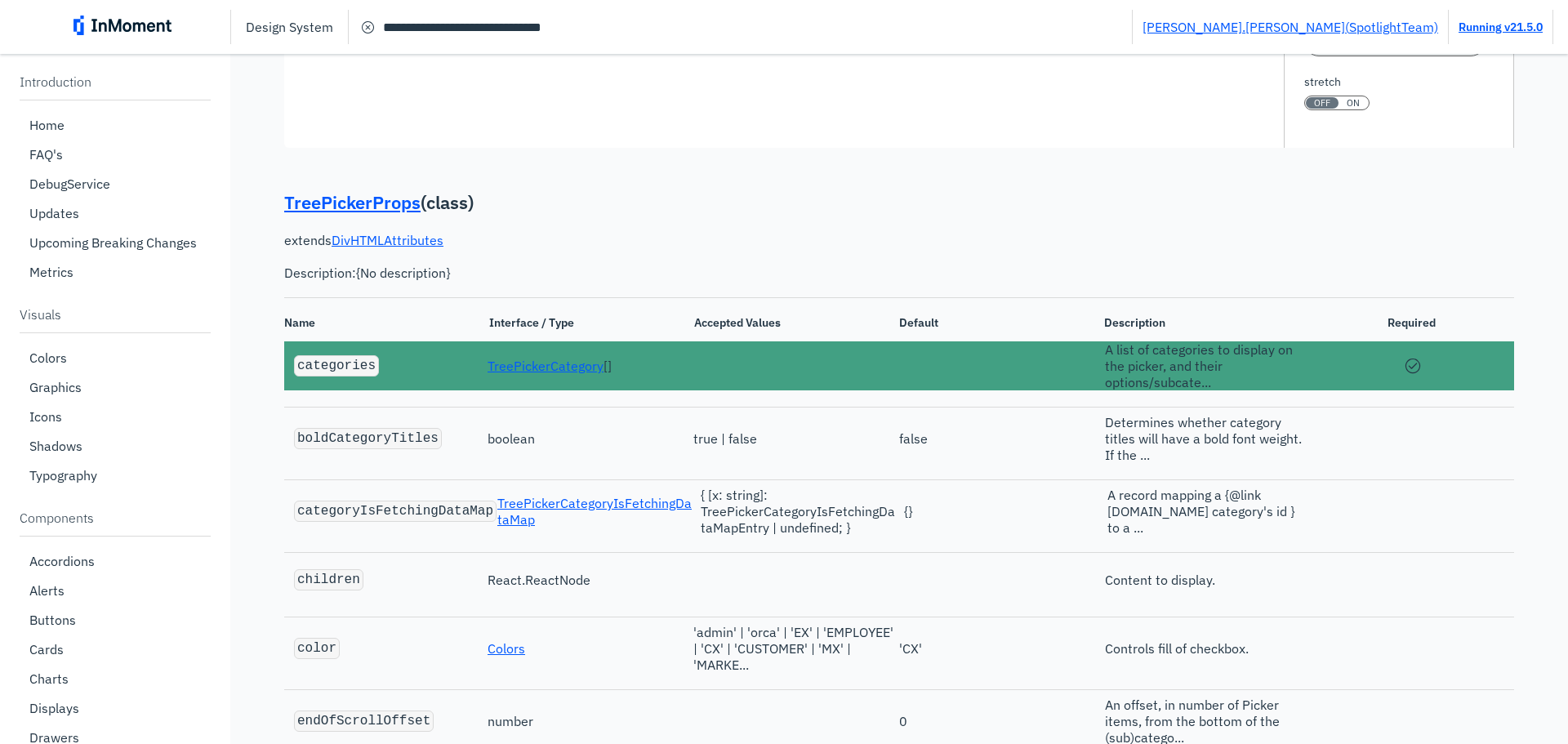
click at [329, 374] on code "categories" at bounding box center [337, 366] width 78 height 15
copy code "categories"
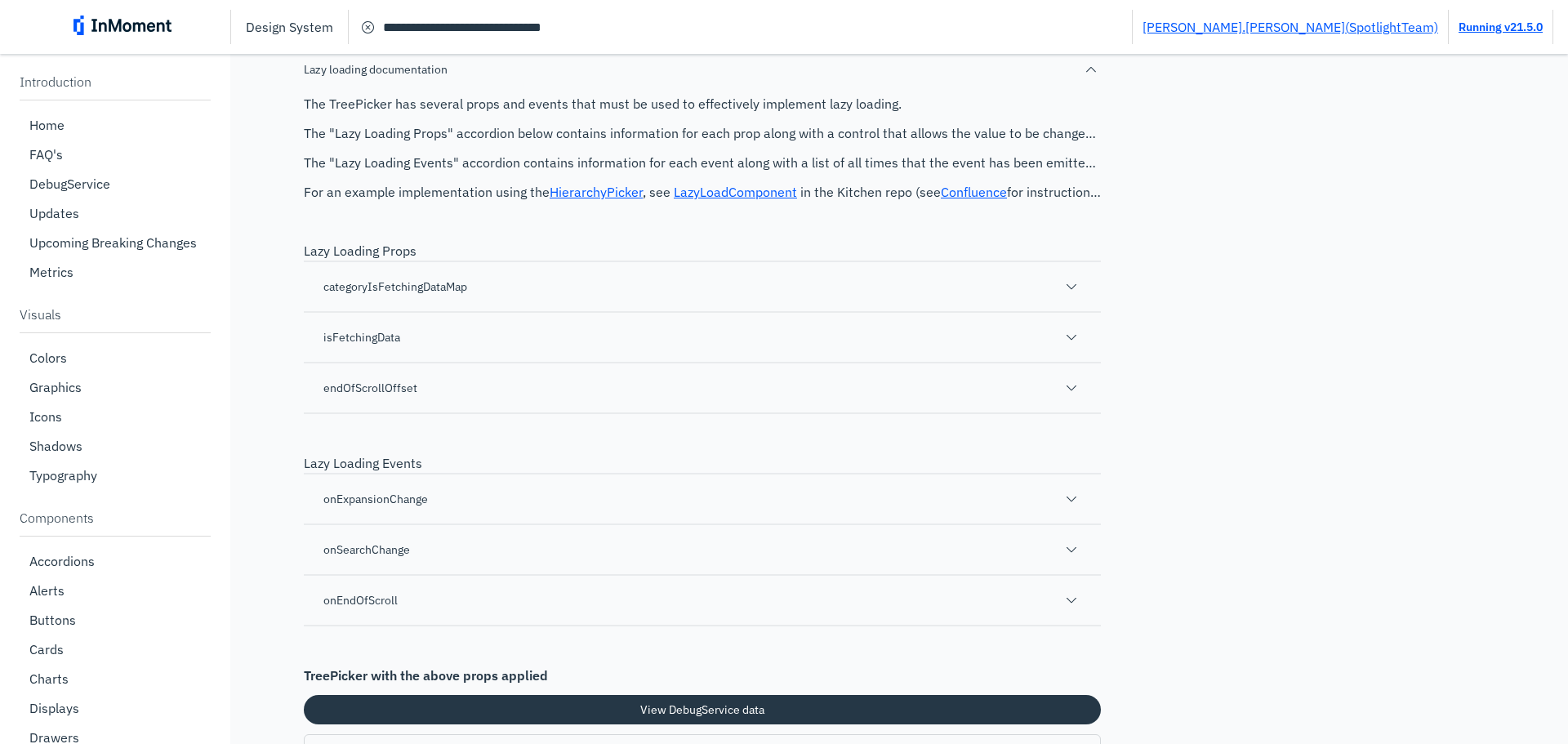
scroll to position [27763, 0]
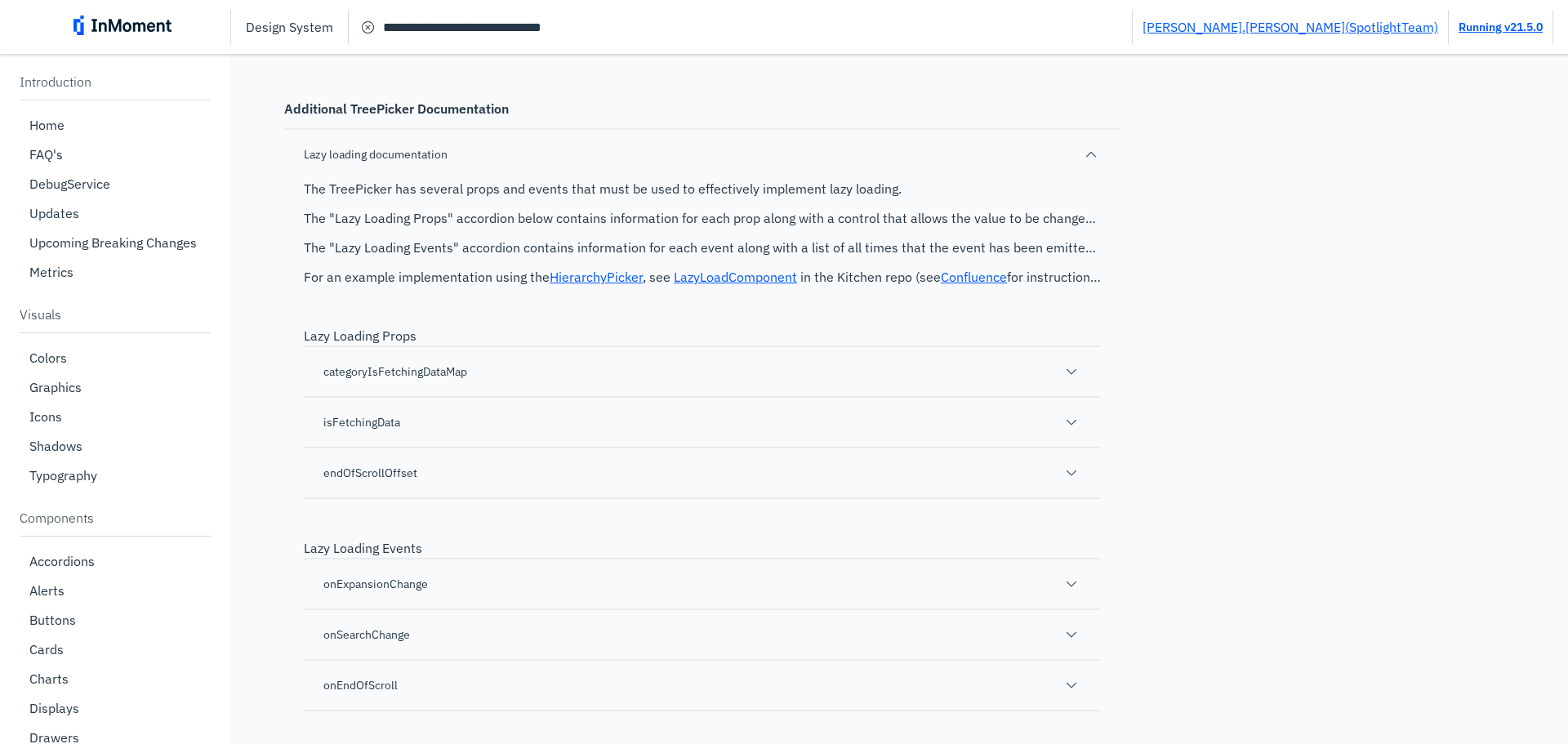
click at [528, 397] on div "categoryIsFetchingDataMap" at bounding box center [702, 371] width 797 height 51
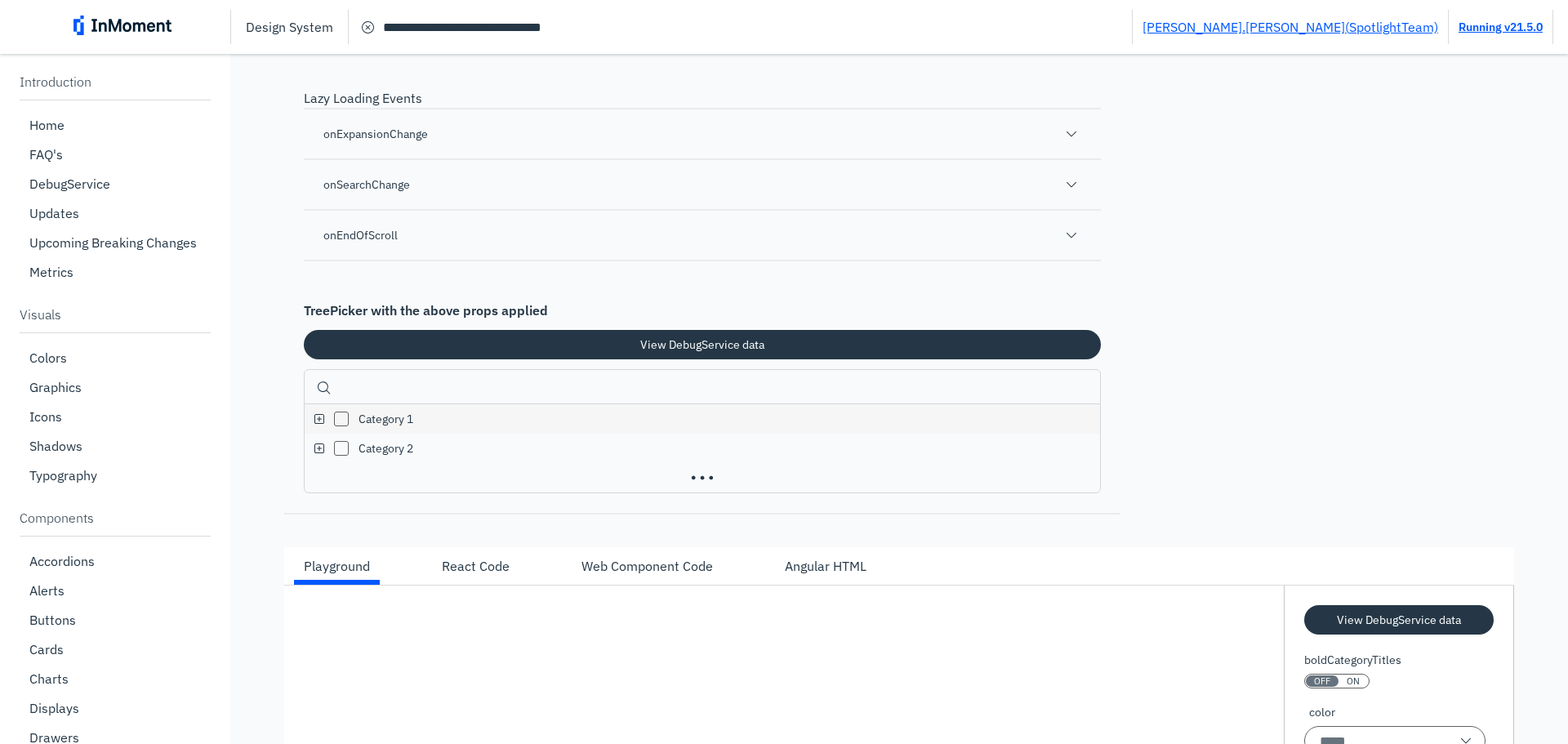
scroll to position [28335, 0]
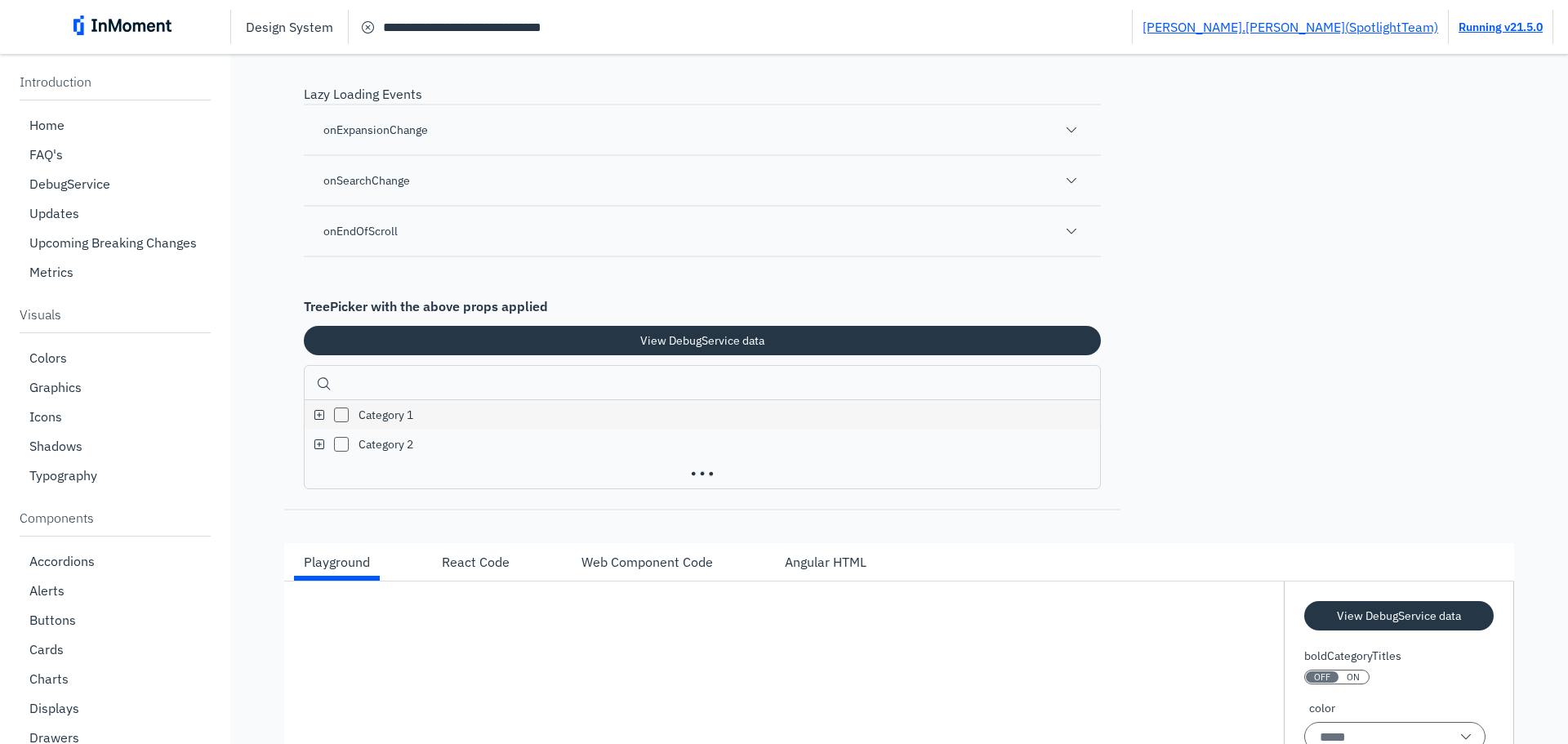
click at [482, 43] on div "endOfScrollOffset" at bounding box center [702, 18] width 797 height 51
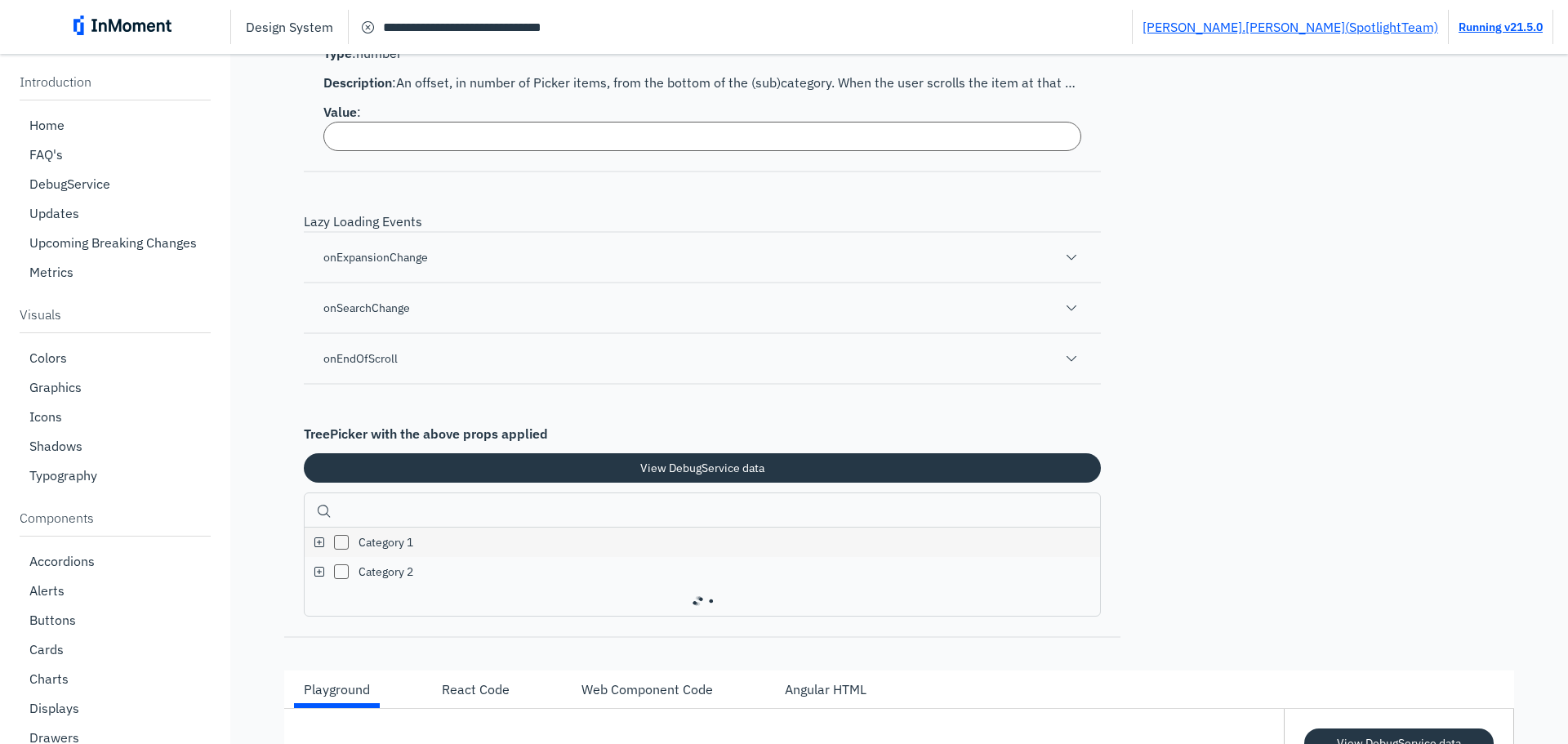
click at [438, 43] on div "endOfScrollOffset" at bounding box center [702, 18] width 797 height 51
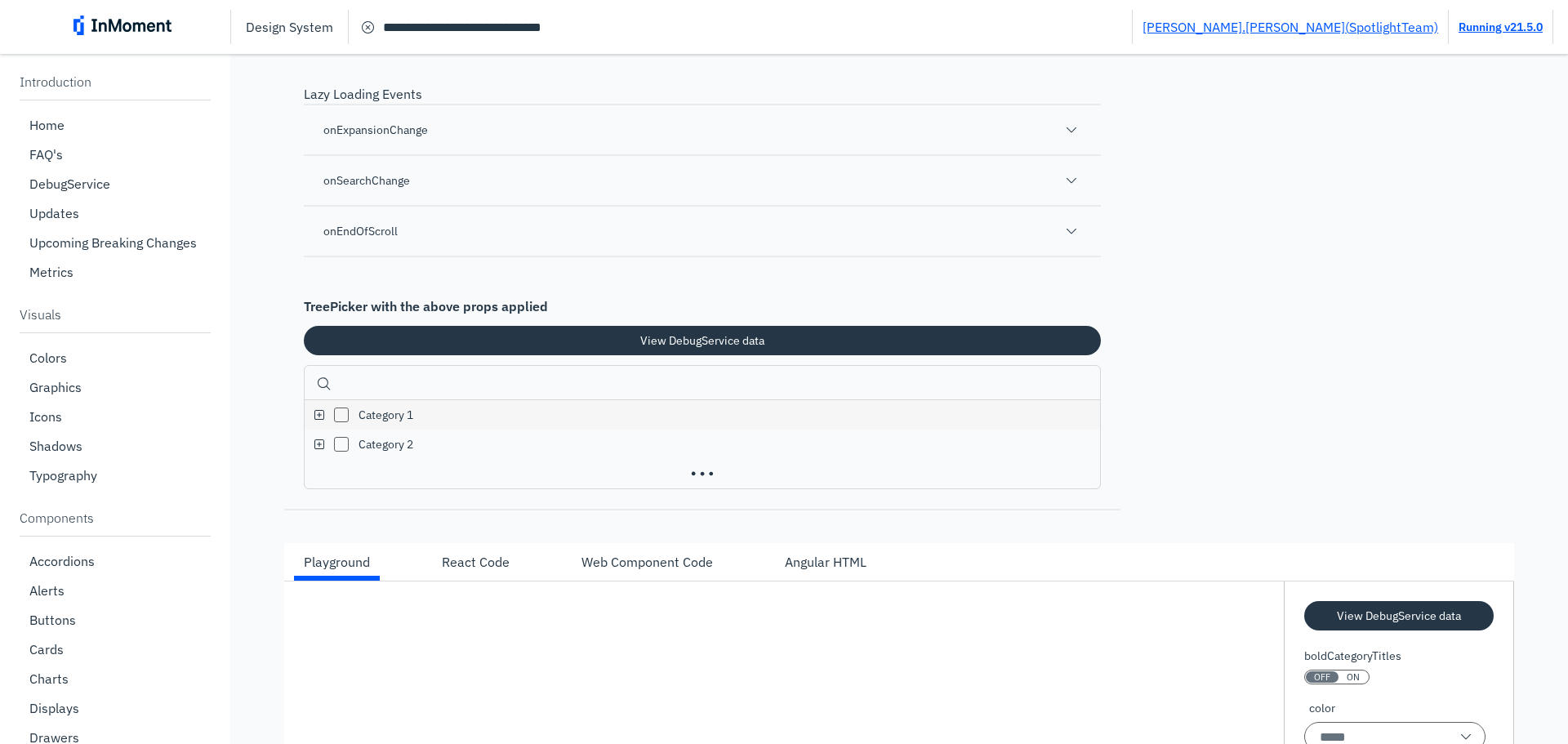
scroll to position [28744, 0]
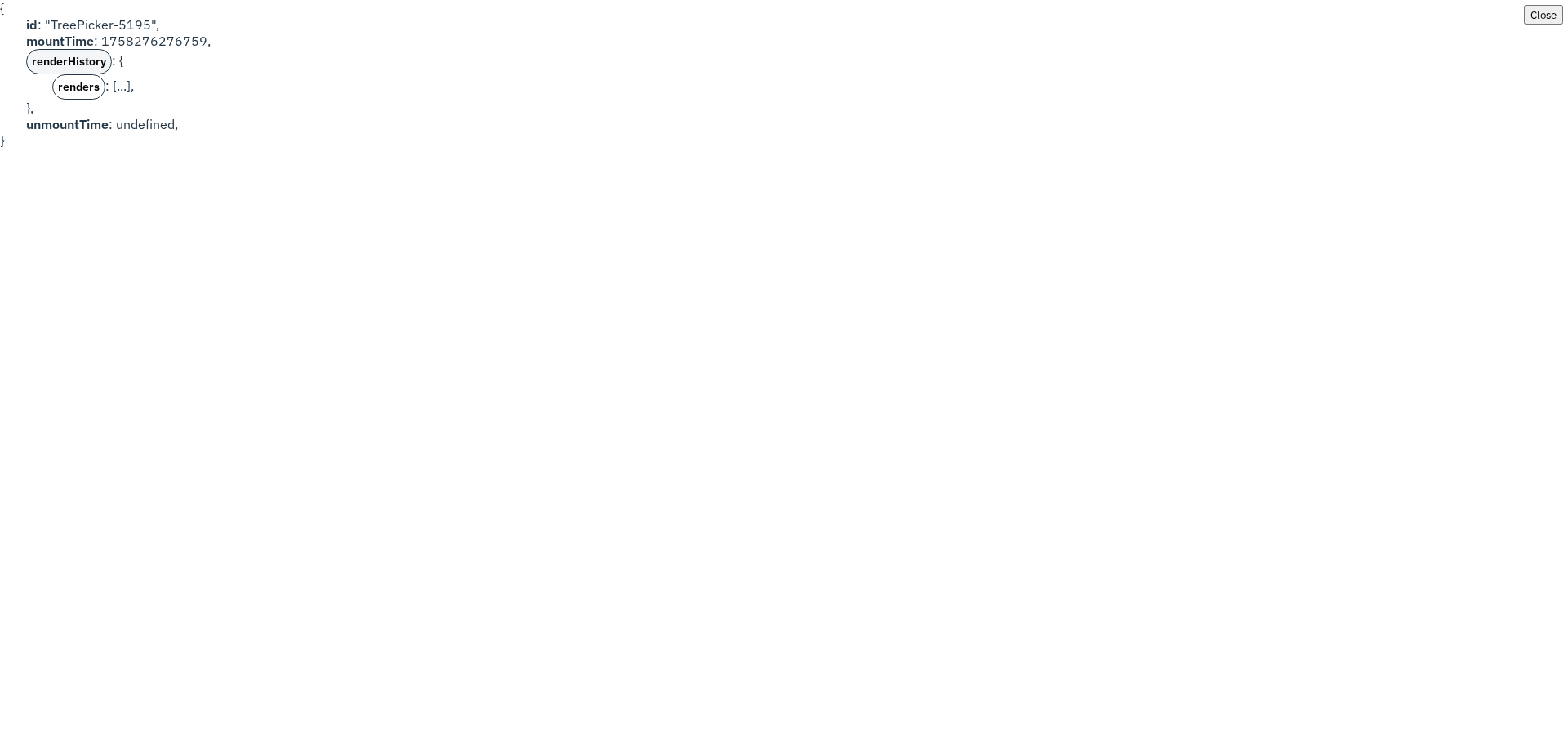
click at [74, 64] on b "renderHistory" at bounding box center [69, 61] width 74 height 14
click at [79, 64] on b "renderHistory" at bounding box center [69, 61] width 74 height 14
click at [75, 88] on b "renders" at bounding box center [78, 87] width 42 height 14
click at [93, 114] on b "0" at bounding box center [91, 112] width 7 height 14
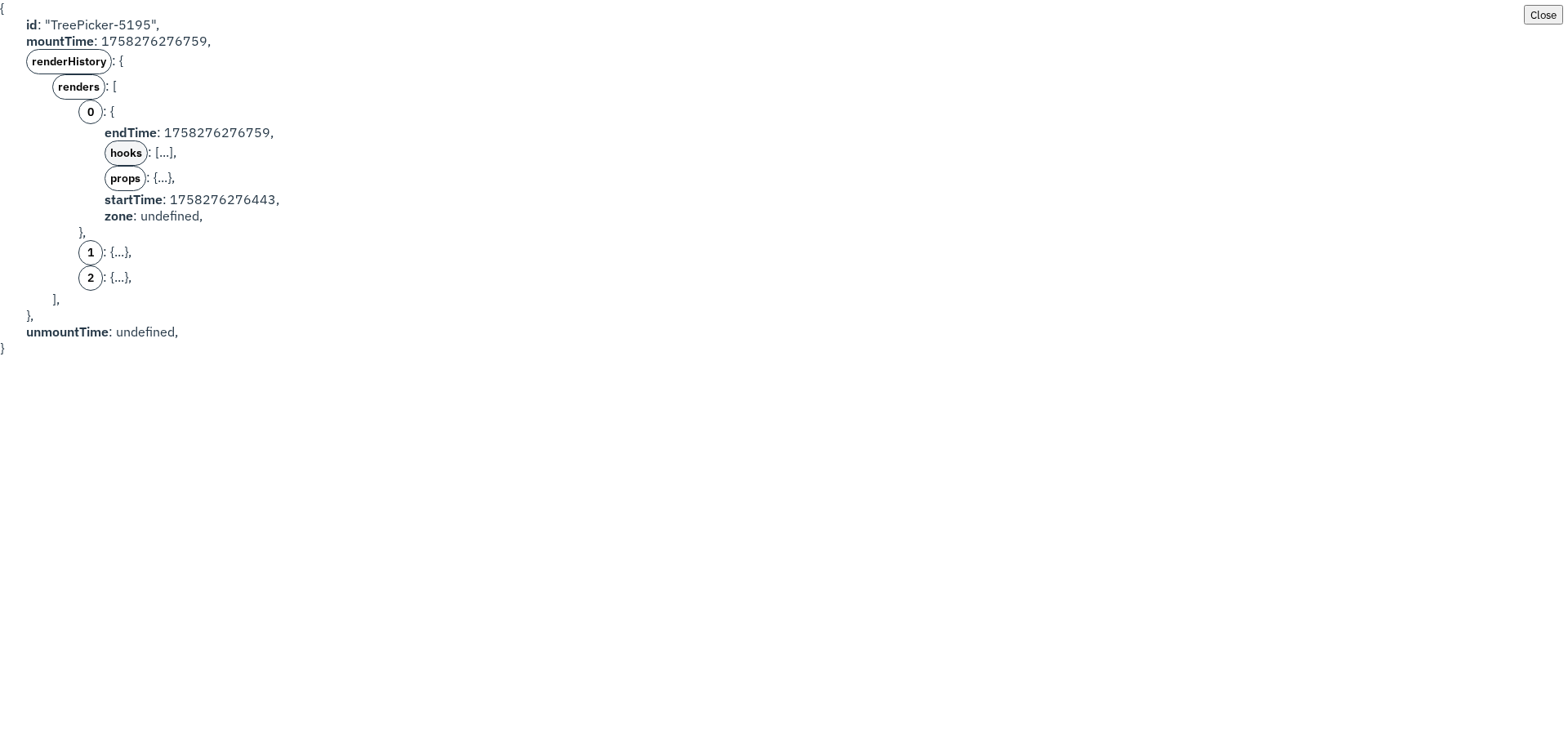
click at [116, 151] on b "hooks" at bounding box center [126, 153] width 32 height 14
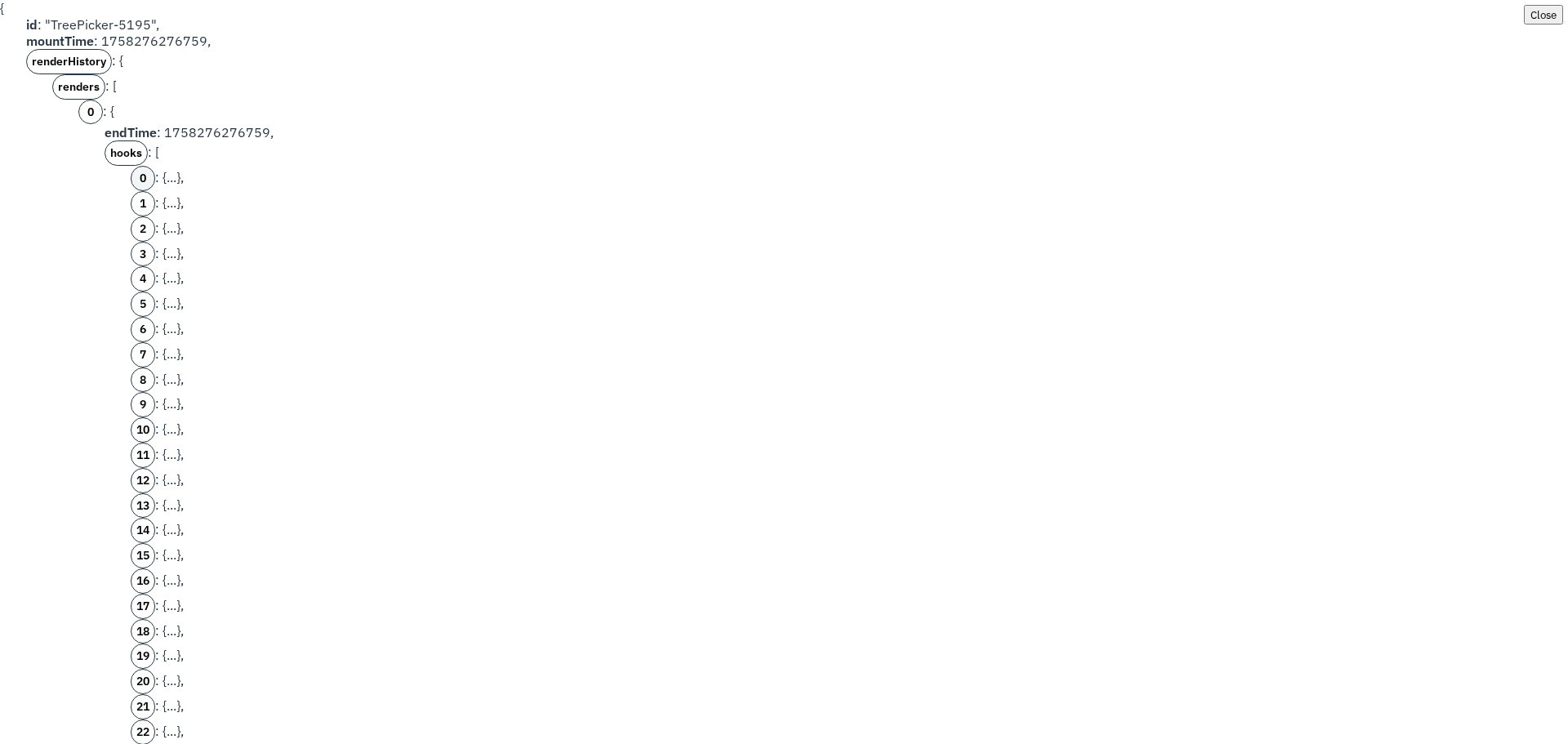
click at [140, 188] on button "0" at bounding box center [143, 178] width 25 height 25
click at [172, 241] on b "returnValue" at bounding box center [194, 245] width 63 height 14
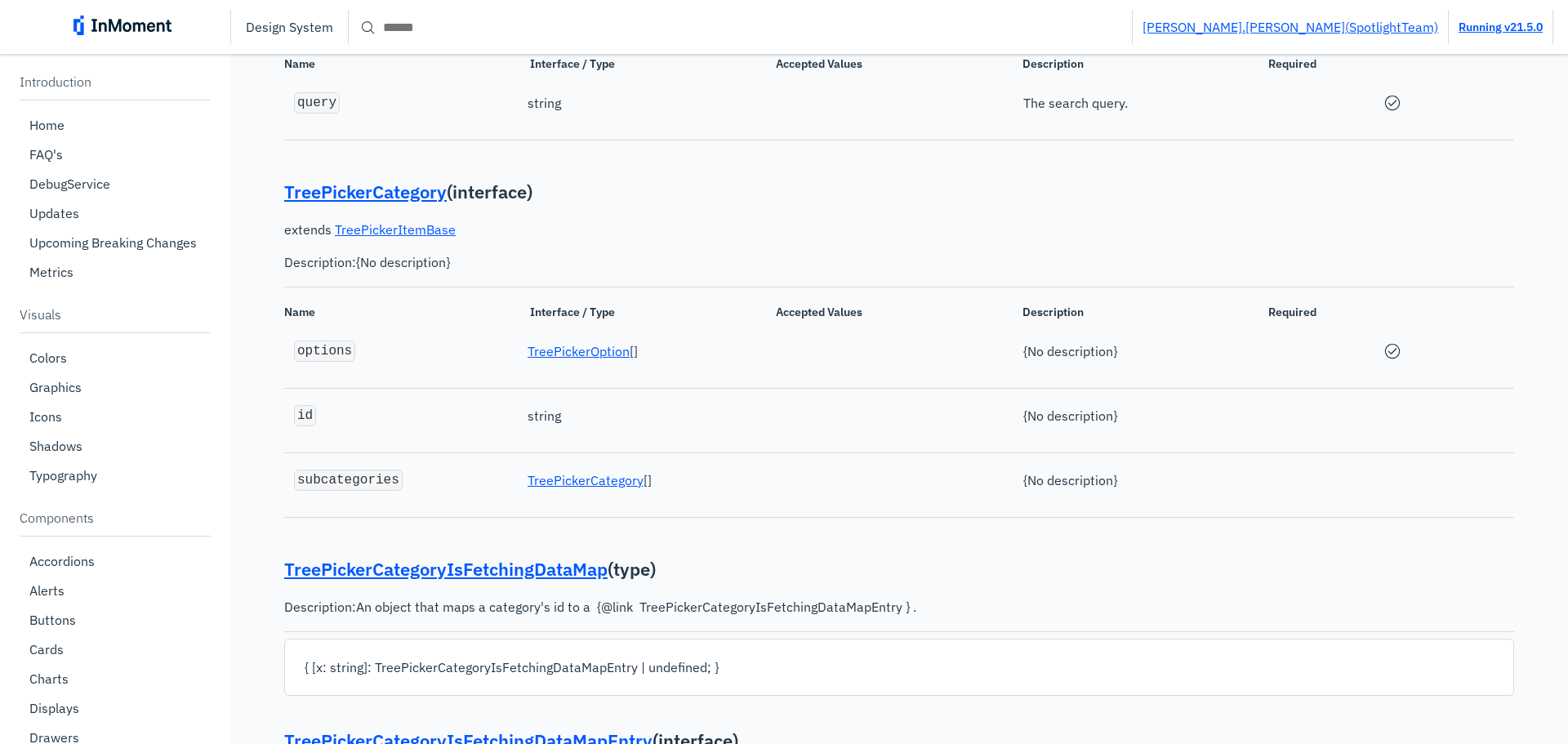
scroll to position [31782, 0]
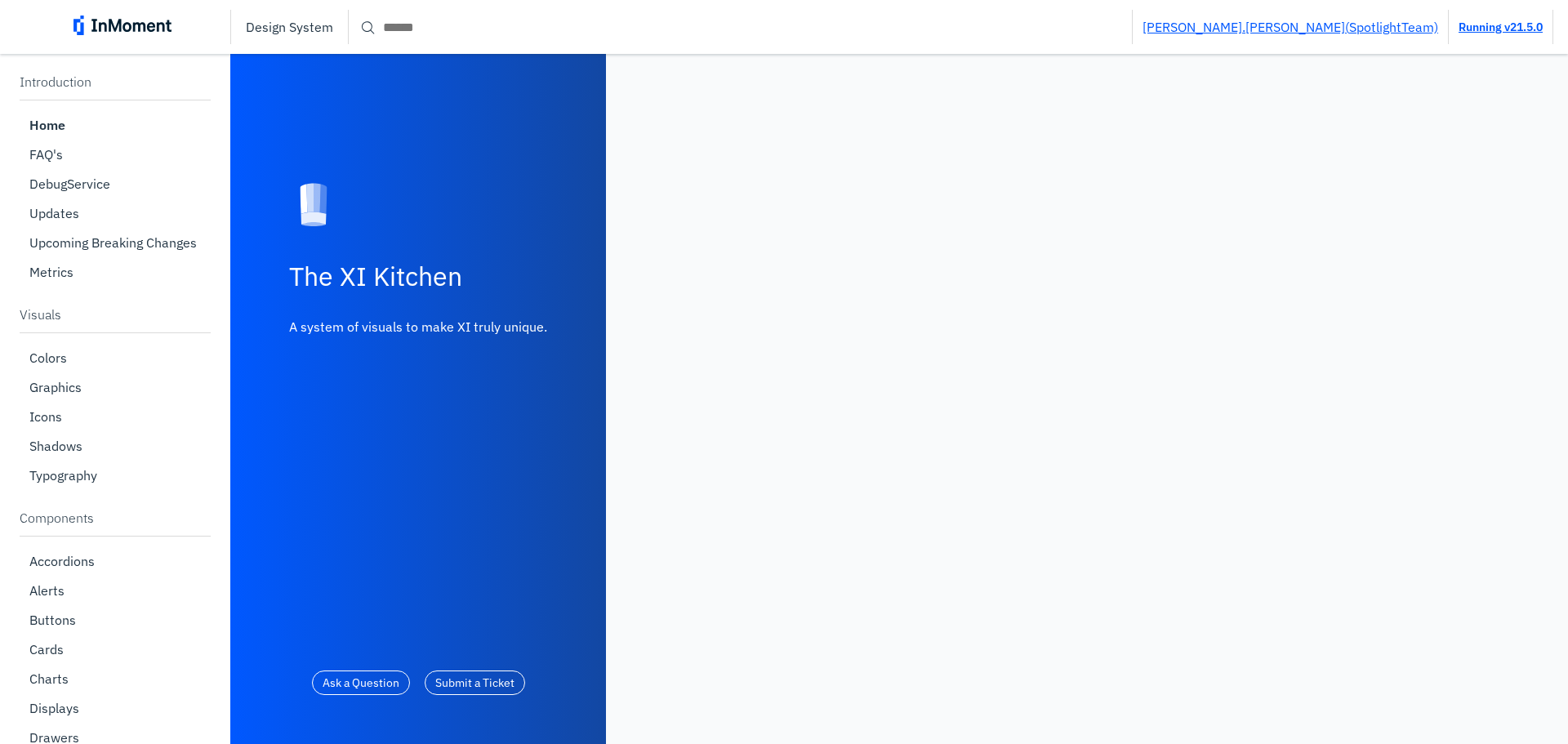
click at [543, 23] on input "Search" at bounding box center [741, 27] width 783 height 29
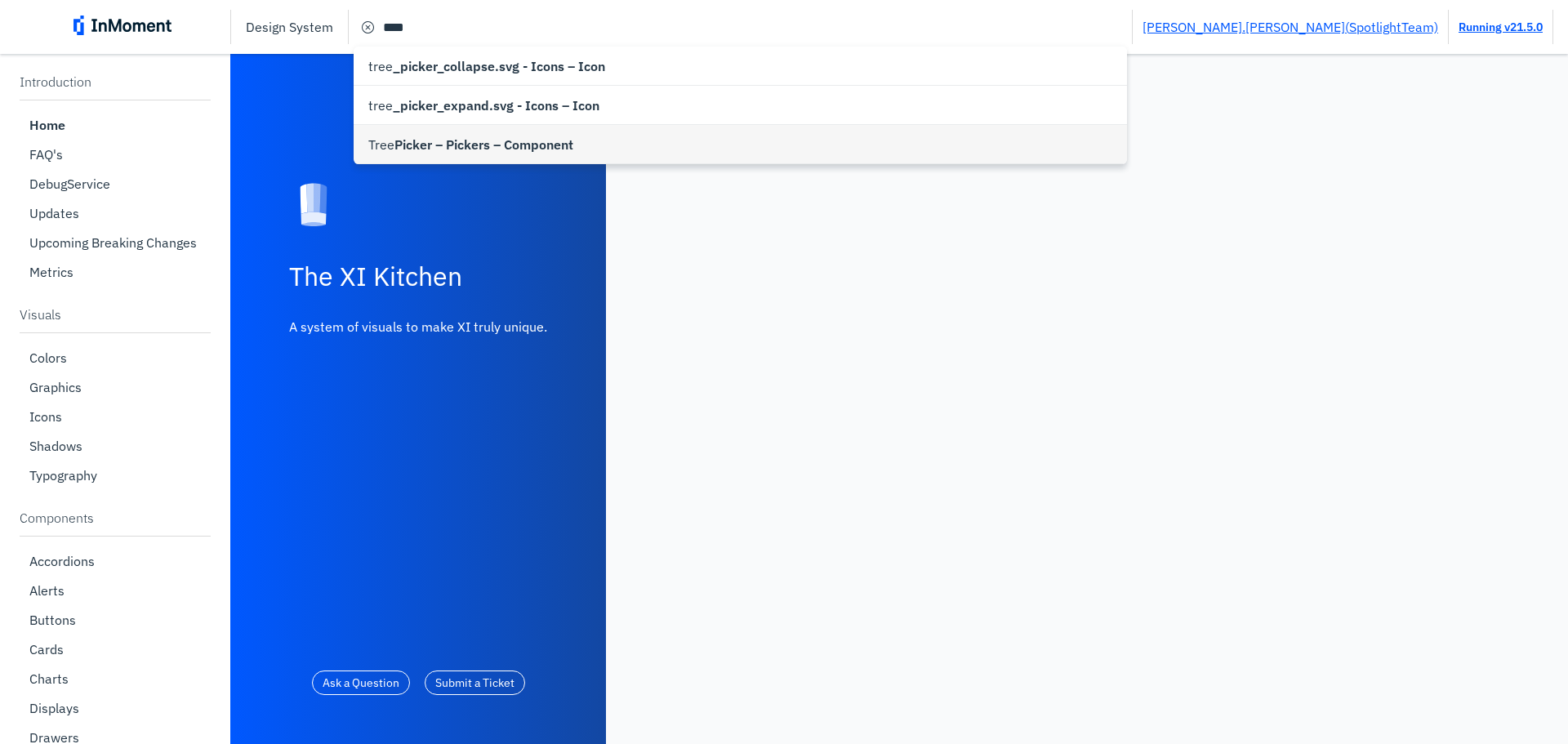
type input "**********"
click at [441, 149] on span "Picker – Pickers – Component" at bounding box center [484, 145] width 179 height 20
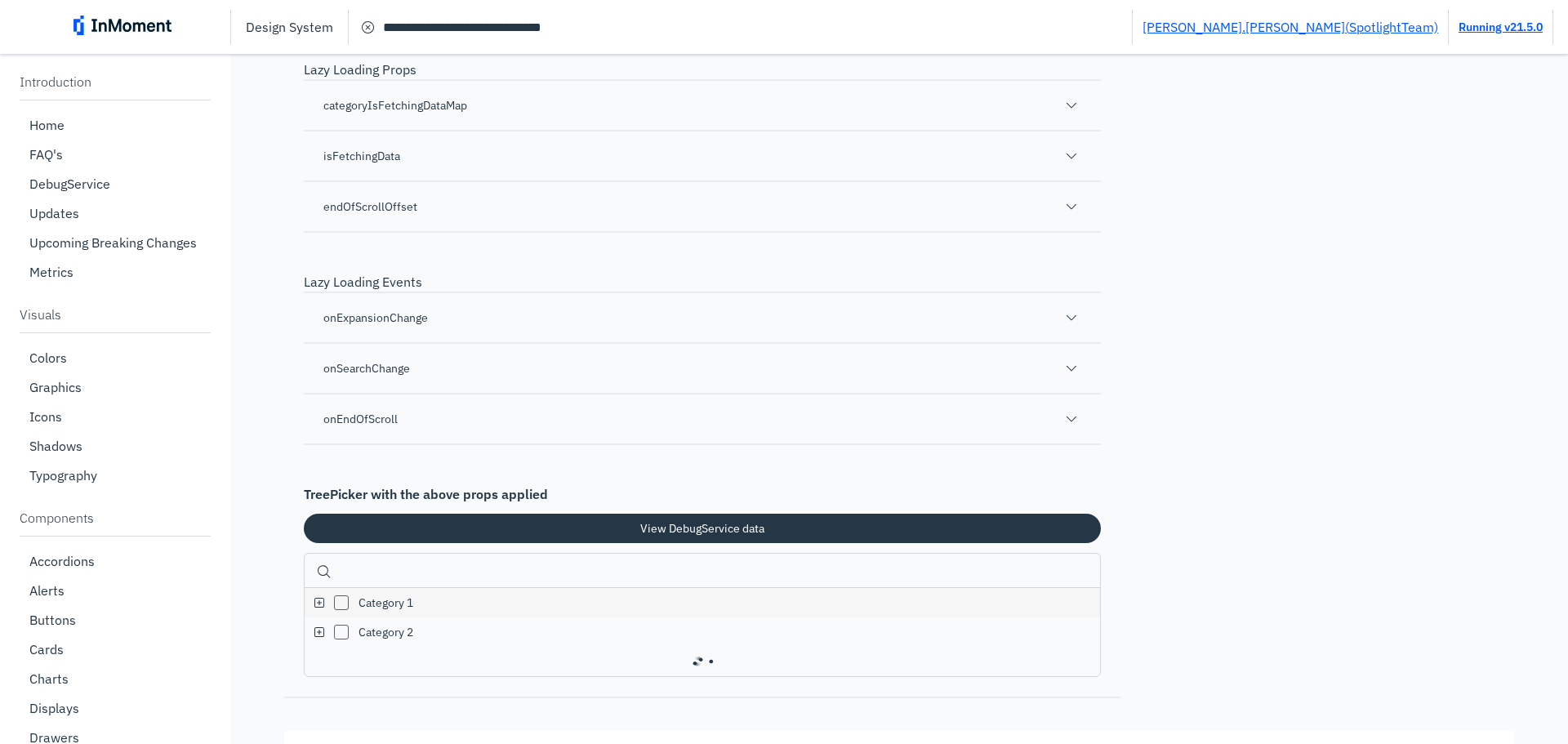
scroll to position [27956, 0]
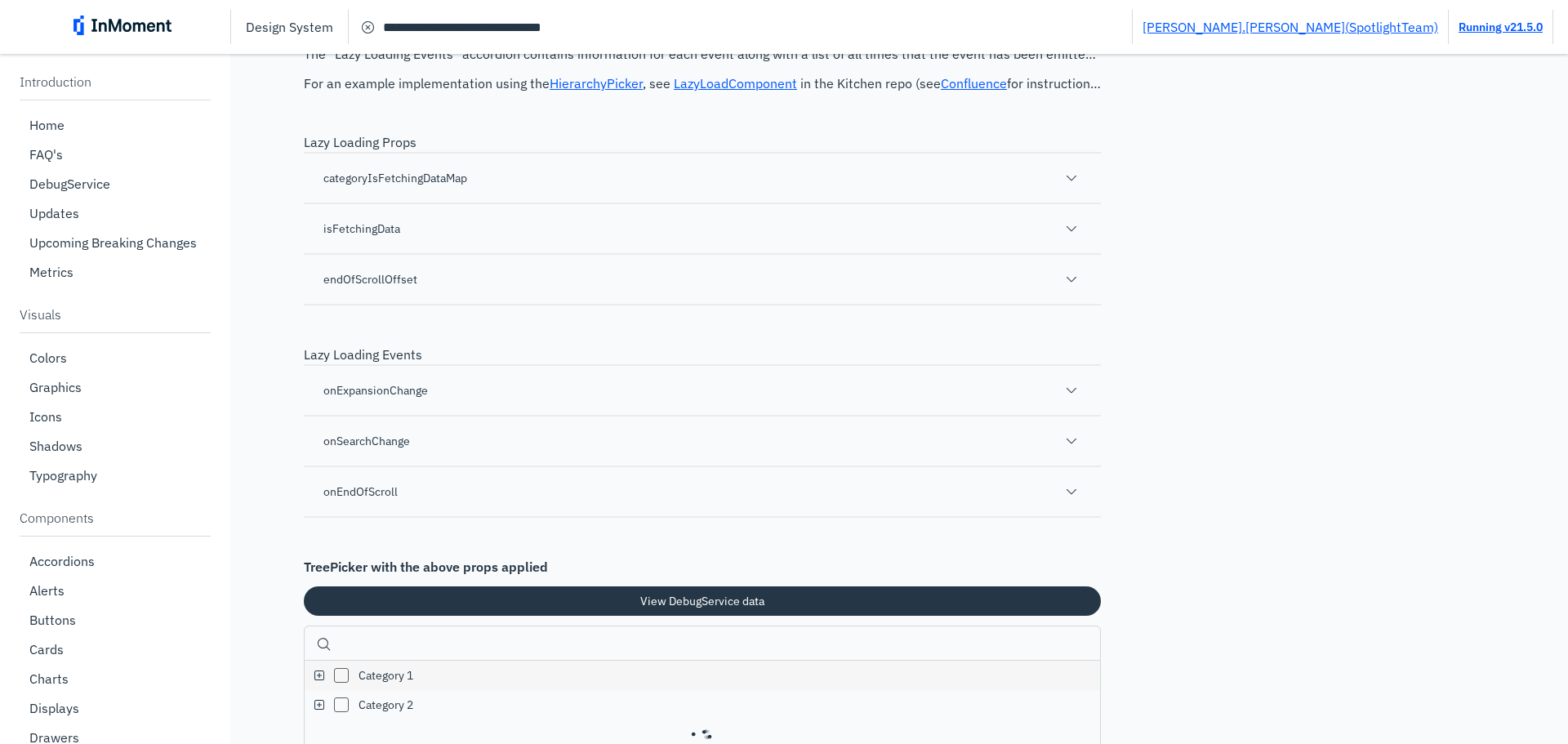
click at [503, 203] on div "categoryIsFetchingDataMap" at bounding box center [702, 177] width 797 height 51
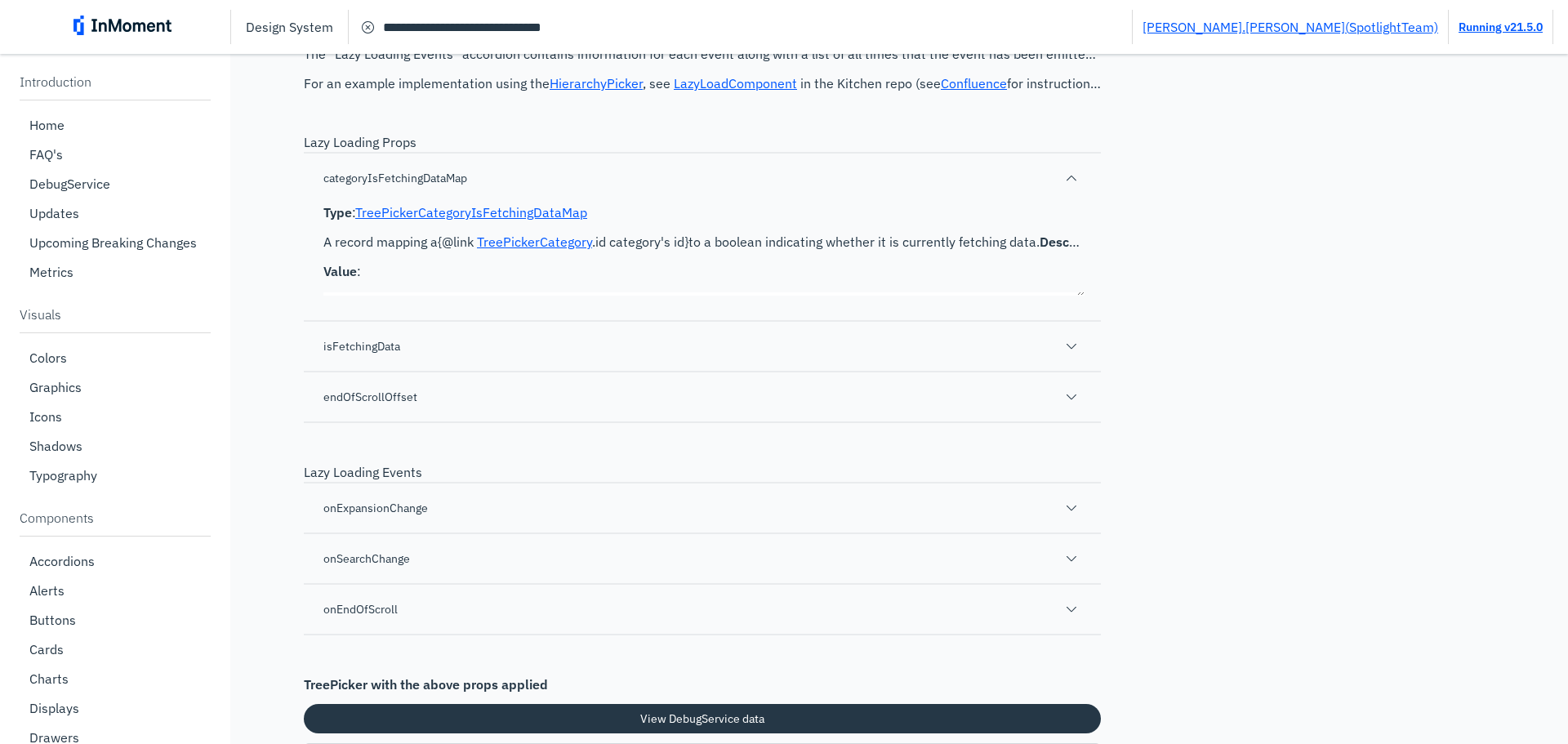
click at [1066, 188] on span "single arrow up icon" at bounding box center [1072, 178] width 20 height 20
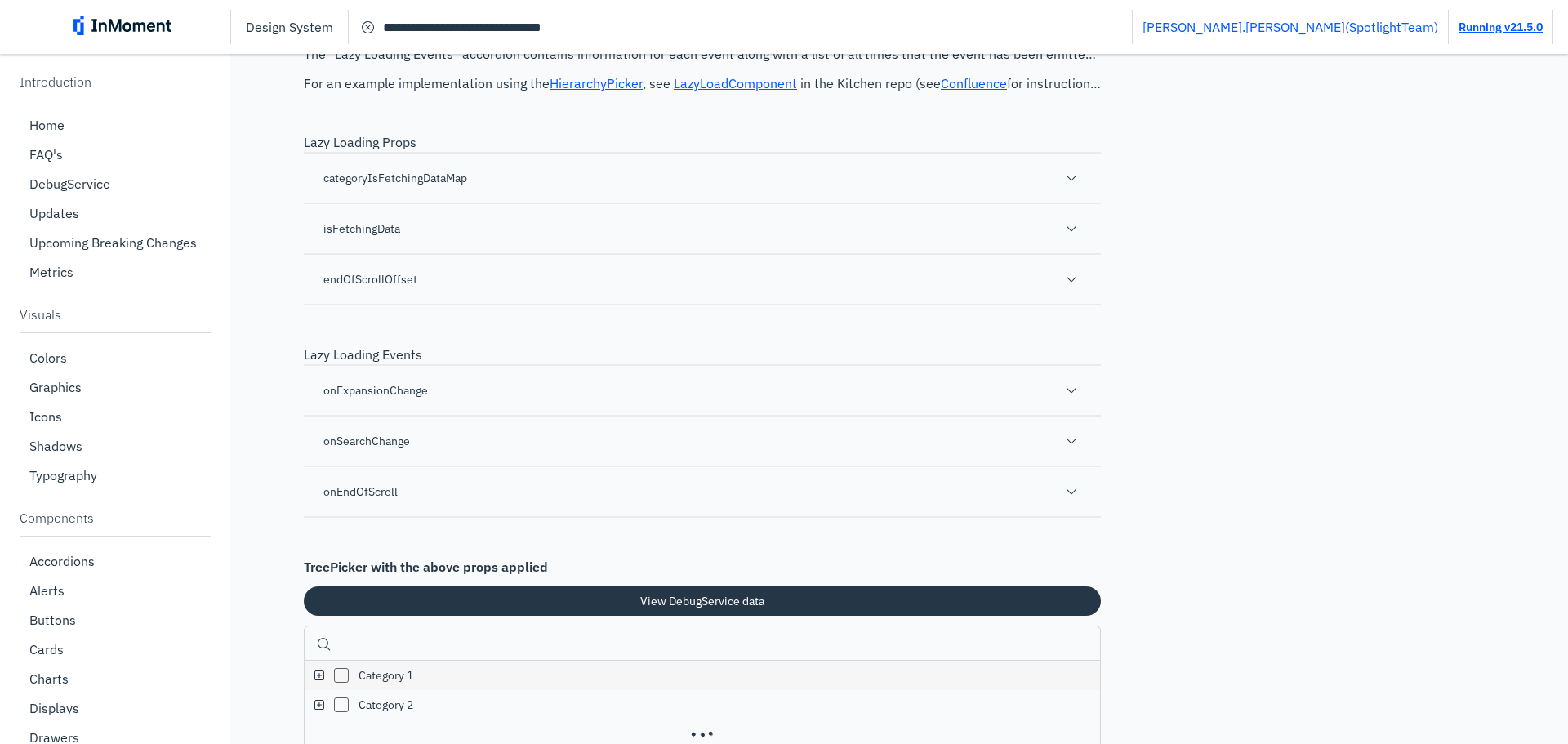
click at [1066, 188] on span "single arrow down icon" at bounding box center [1072, 178] width 20 height 20
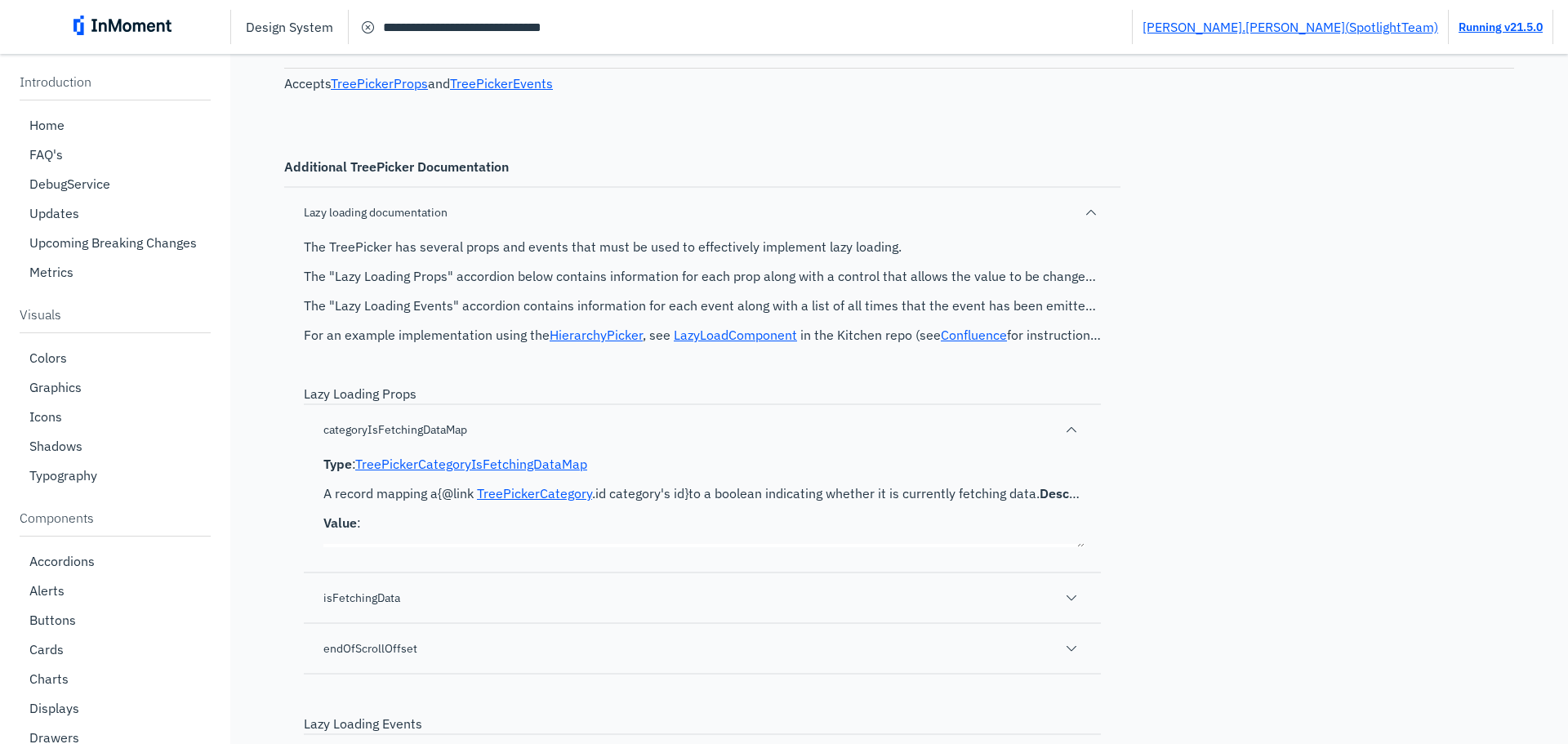
scroll to position [27712, 0]
